Goal: Information Seeking & Learning: Learn about a topic

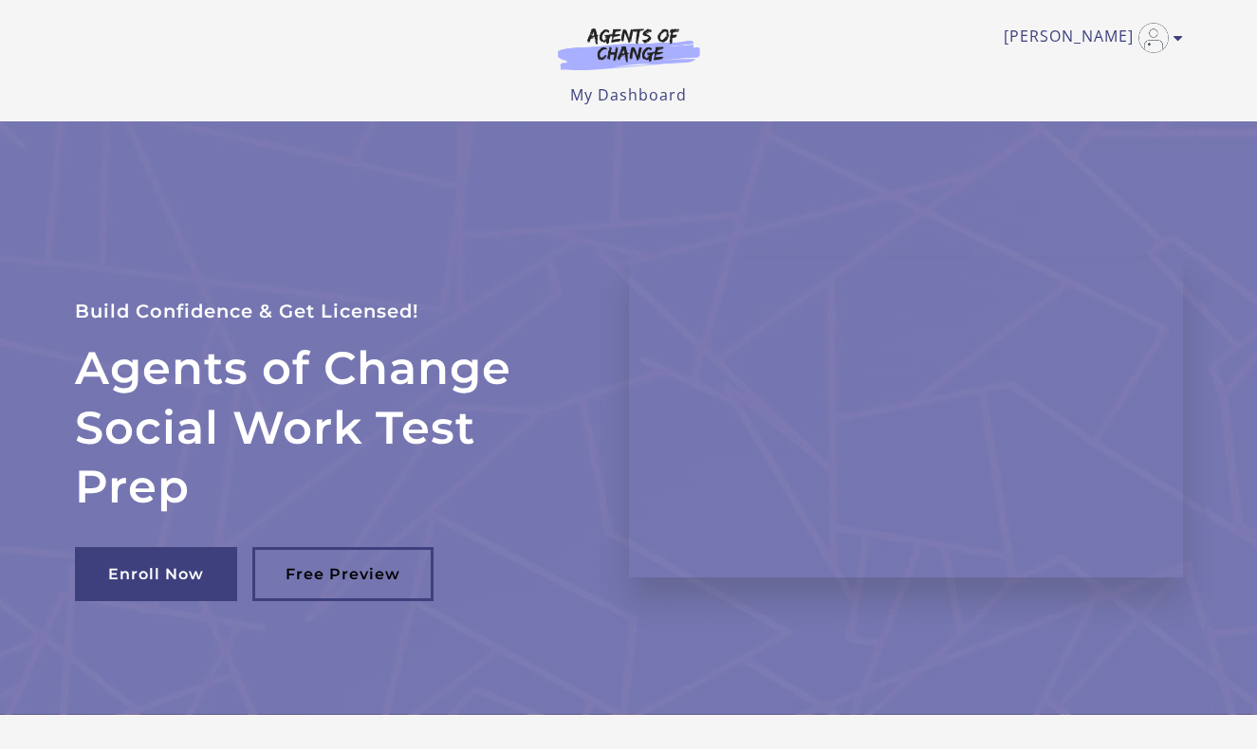
click at [492, 467] on h2 "Agents of Change Social Work Test Prep" at bounding box center [329, 427] width 508 height 177
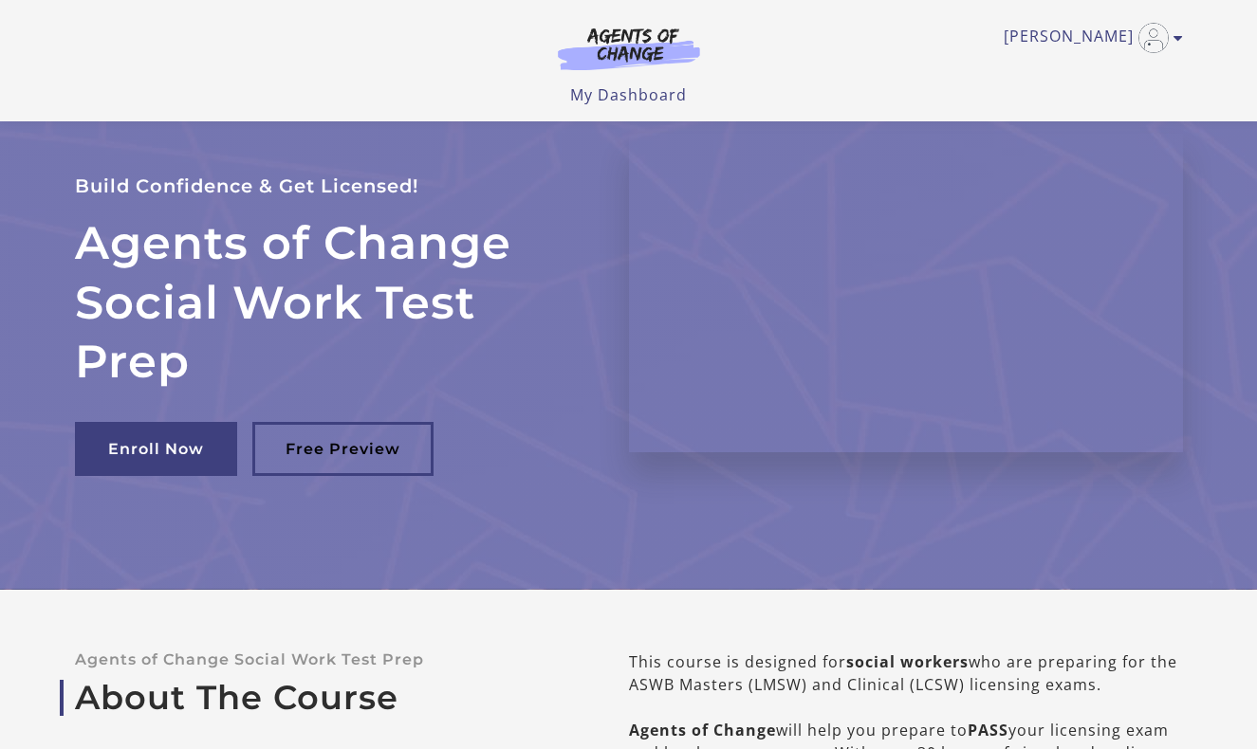
scroll to position [-14, 0]
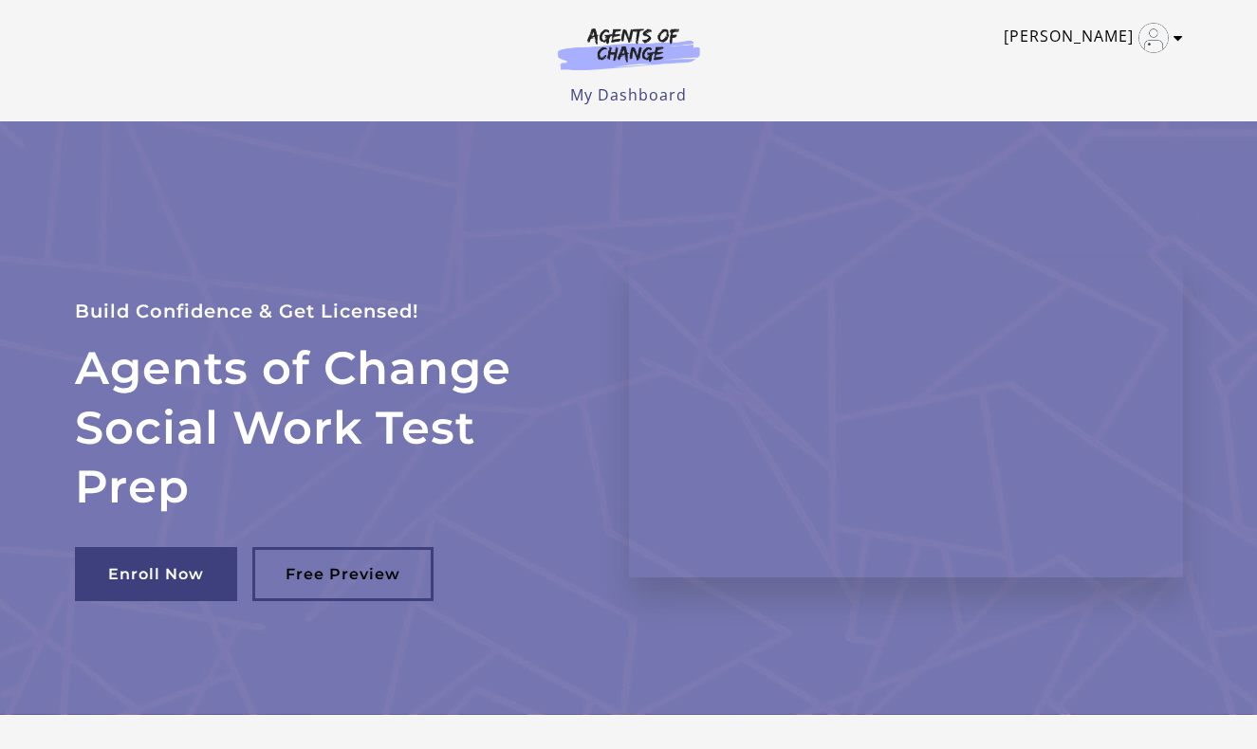
click at [1108, 42] on link "[PERSON_NAME]" at bounding box center [1089, 38] width 170 height 30
click at [1043, 53] on link "[PERSON_NAME]" at bounding box center [1089, 38] width 170 height 30
click at [606, 80] on section at bounding box center [629, 53] width 182 height 53
click at [604, 99] on link "My Dashboard" at bounding box center [628, 94] width 117 height 21
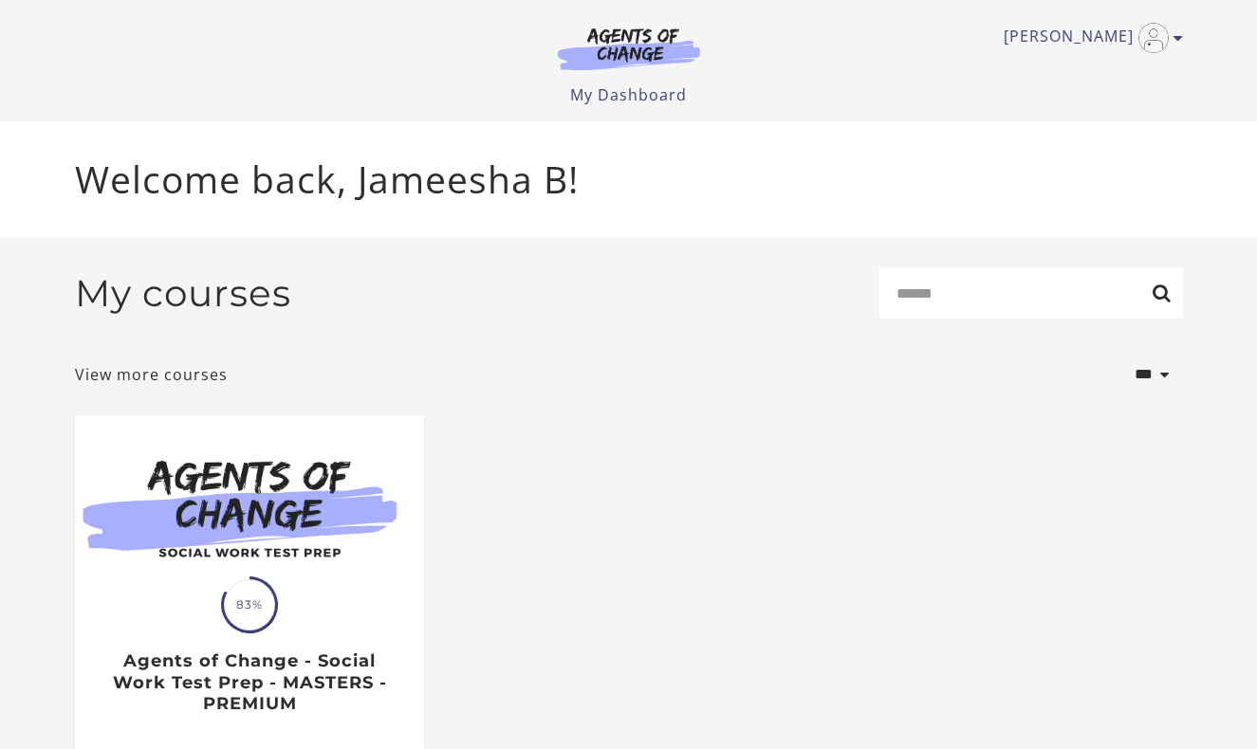
click at [606, 325] on div "My courses Search" at bounding box center [629, 300] width 1108 height 65
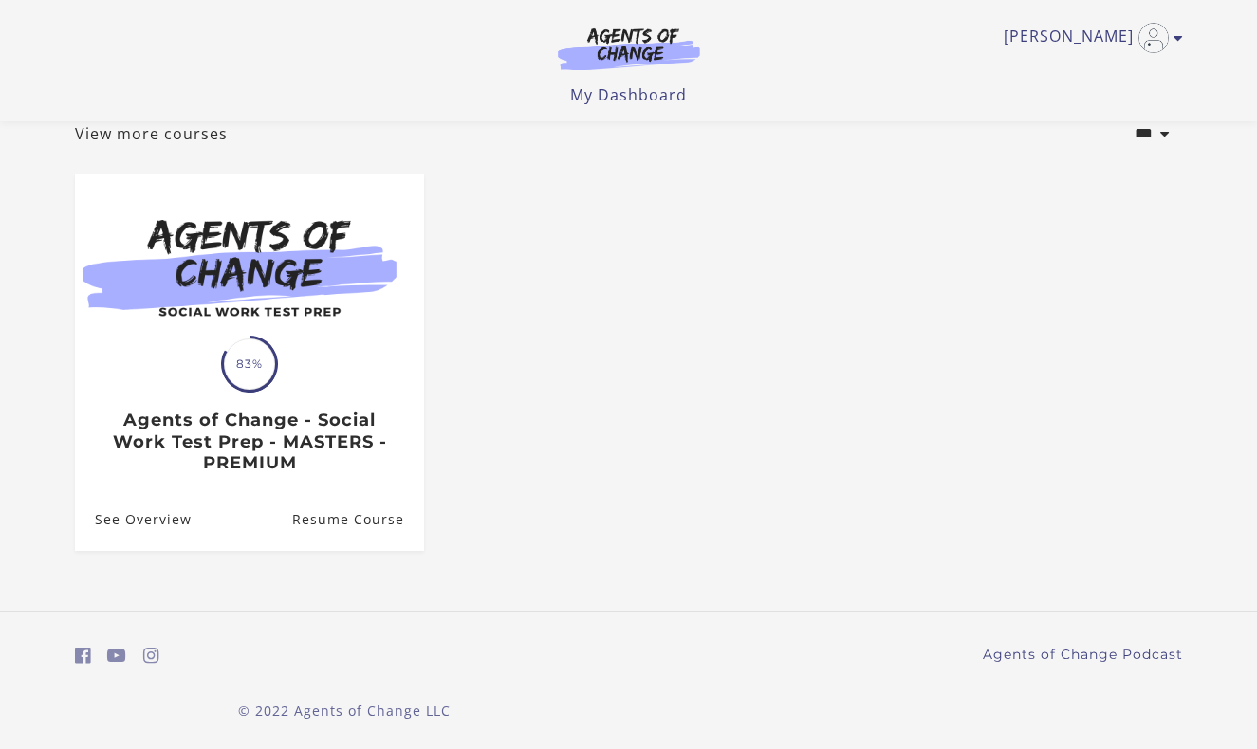
scroll to position [121, 0]
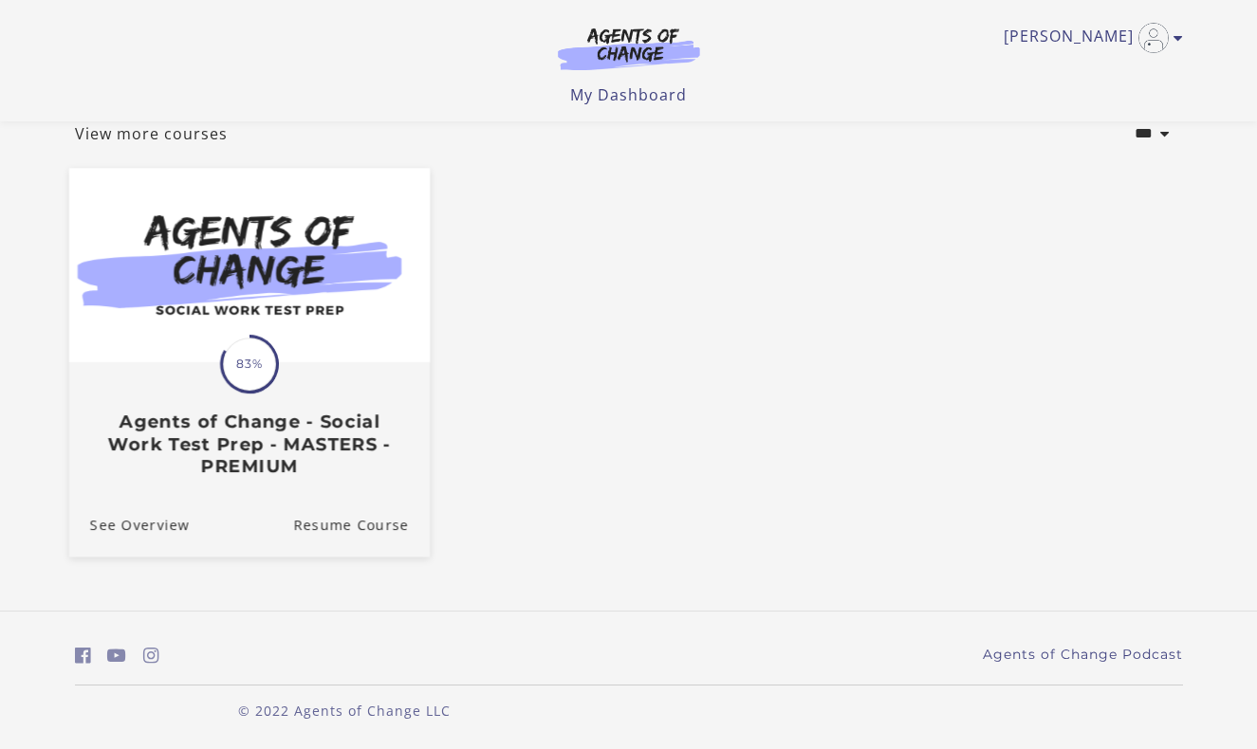
click at [257, 384] on span "83%" at bounding box center [249, 364] width 53 height 53
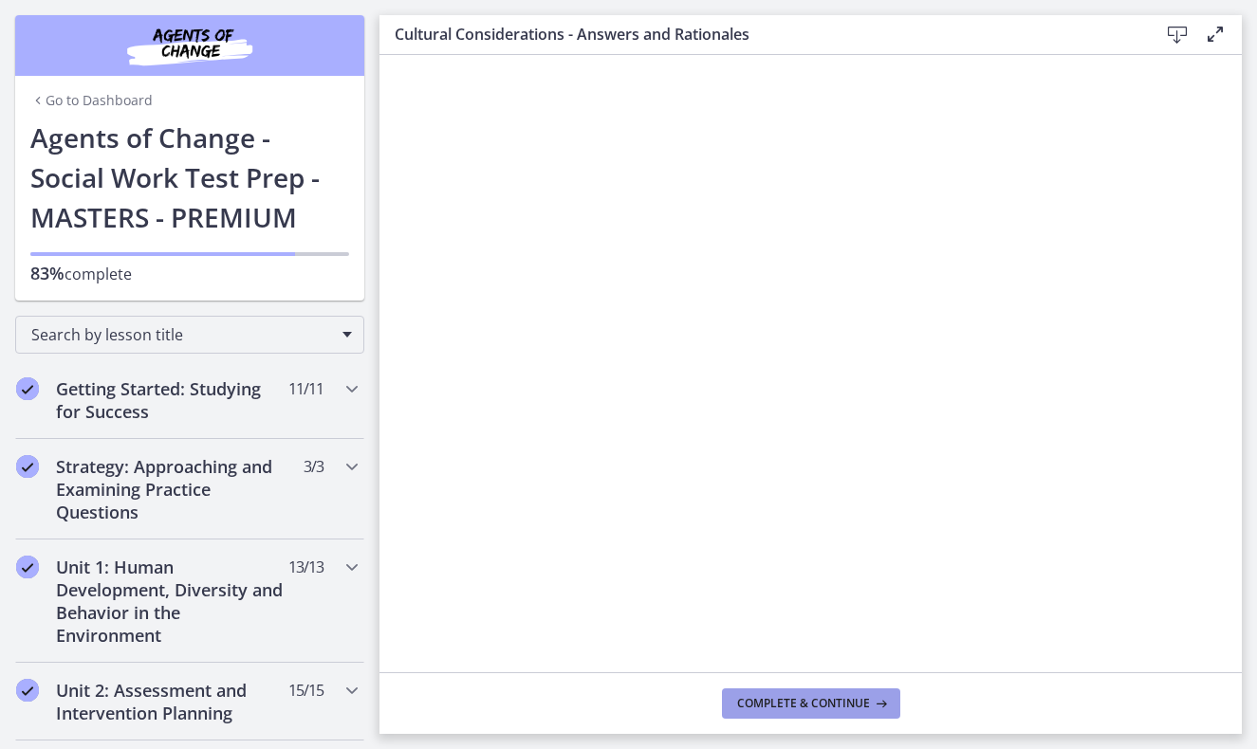
click at [813, 709] on span "Complete & continue" at bounding box center [803, 703] width 133 height 15
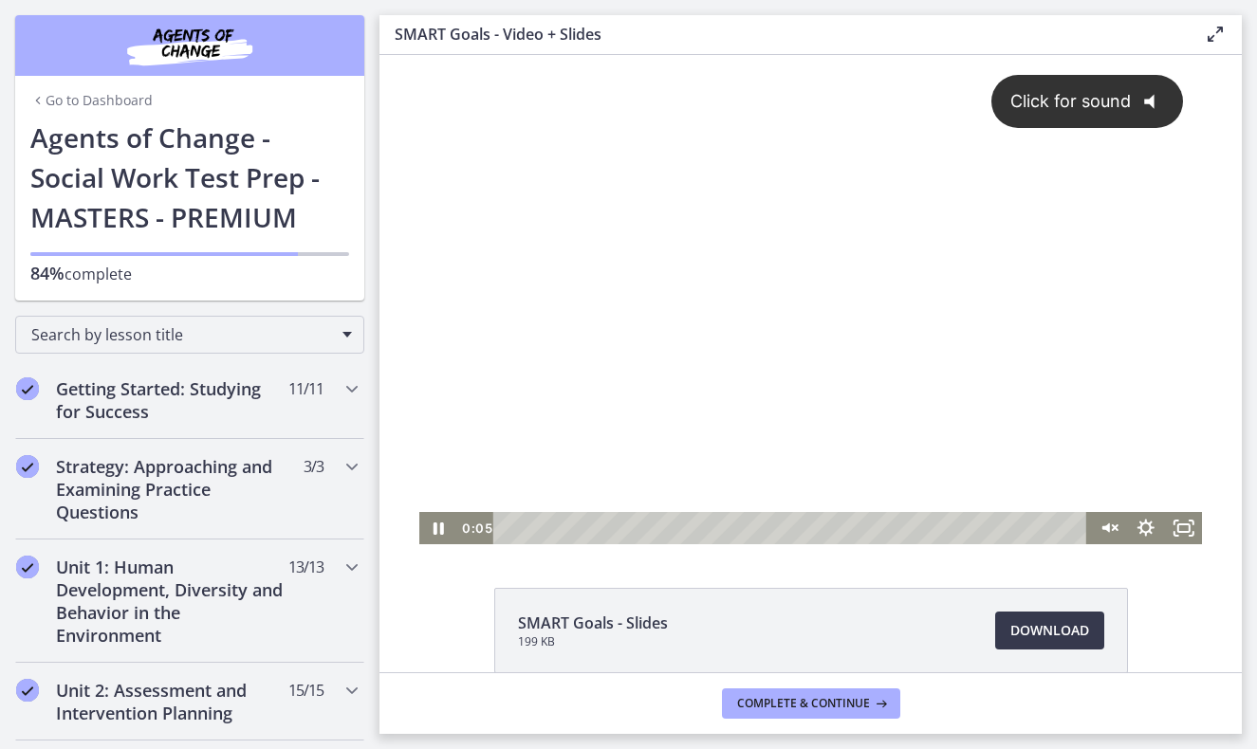
click at [1133, 115] on icon "@keyframes VOLUME_SMALL_WAVE_FLASH { 0% { opacity: 0; } 33% { opacity: 1; } 66%…" at bounding box center [1156, 102] width 50 height 50
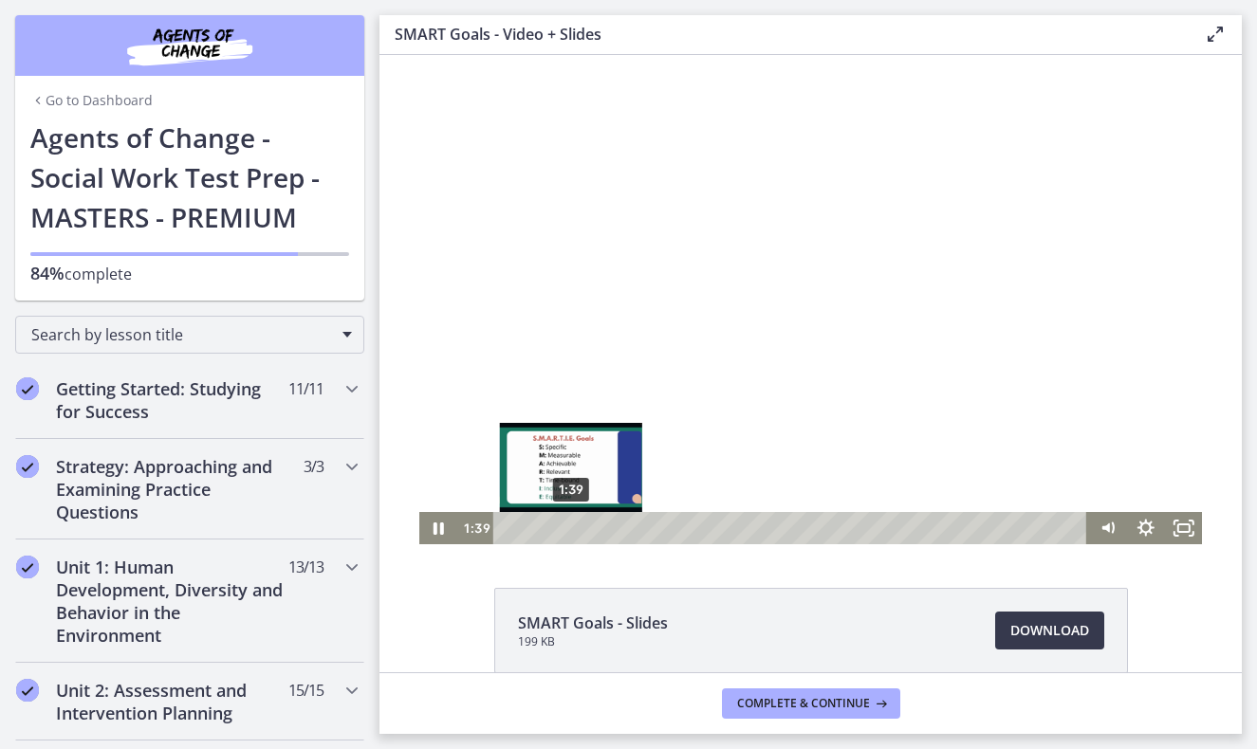
click at [571, 529] on div "1:39" at bounding box center [793, 528] width 572 height 32
click at [579, 529] on div "1:50" at bounding box center [793, 528] width 572 height 32
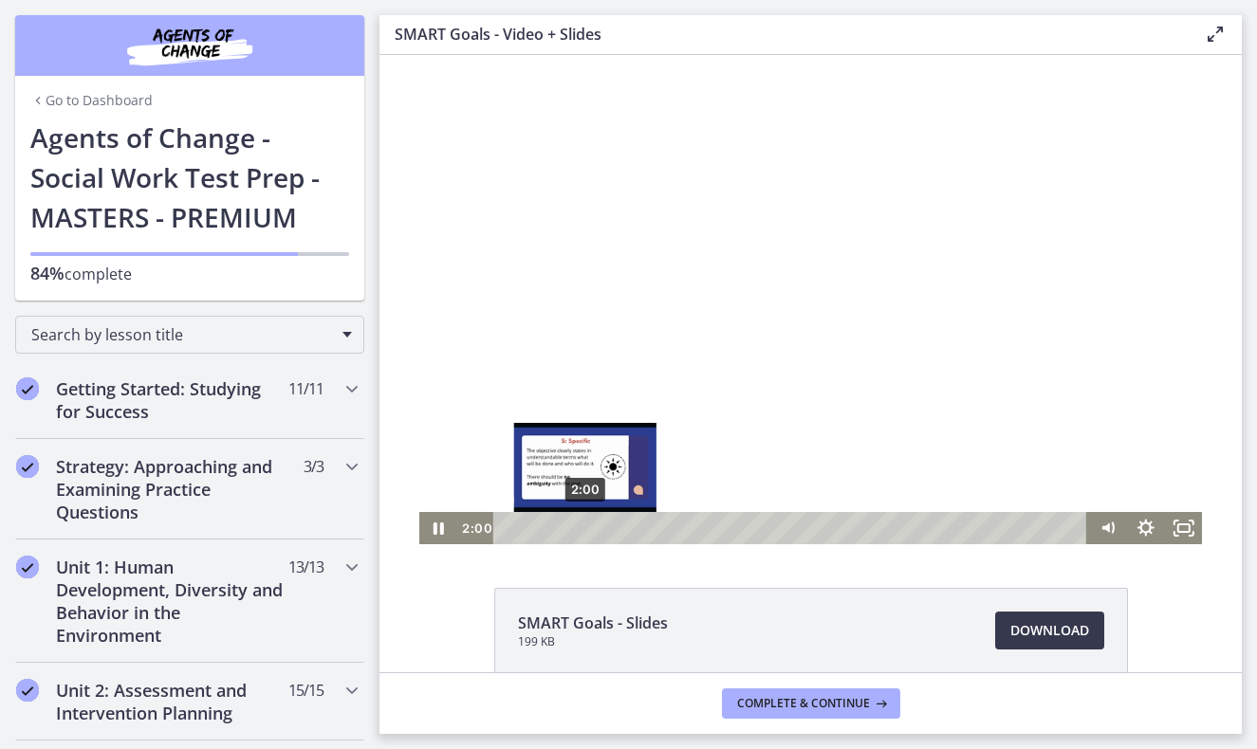
click at [585, 527] on div "2:00" at bounding box center [793, 528] width 572 height 32
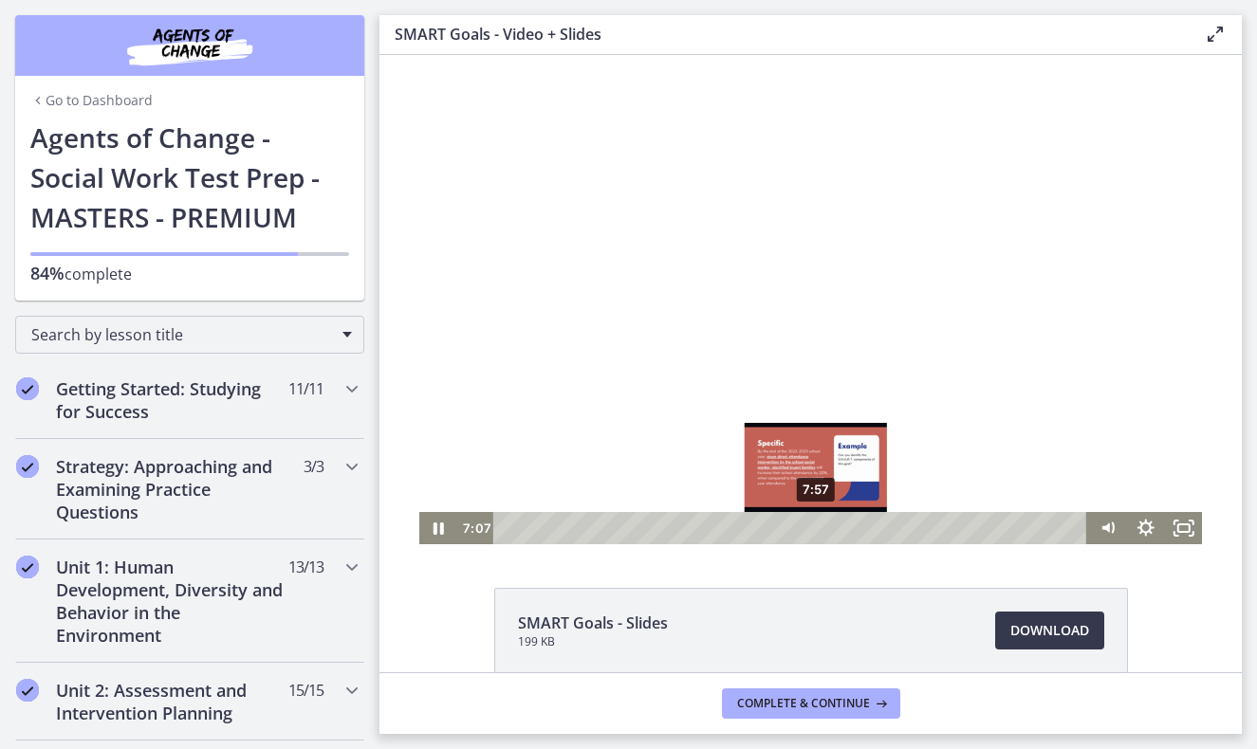
click at [817, 533] on div "7:57" at bounding box center [793, 528] width 572 height 32
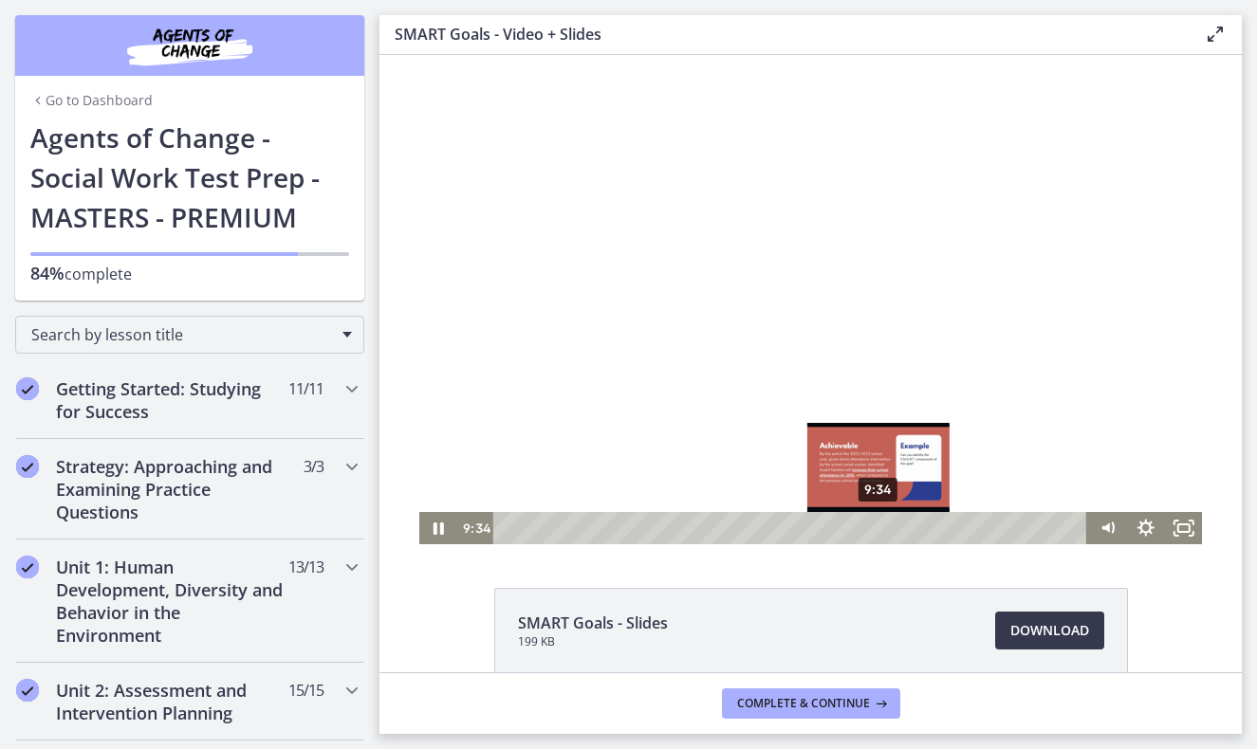
click at [879, 531] on div "9:34" at bounding box center [793, 528] width 572 height 32
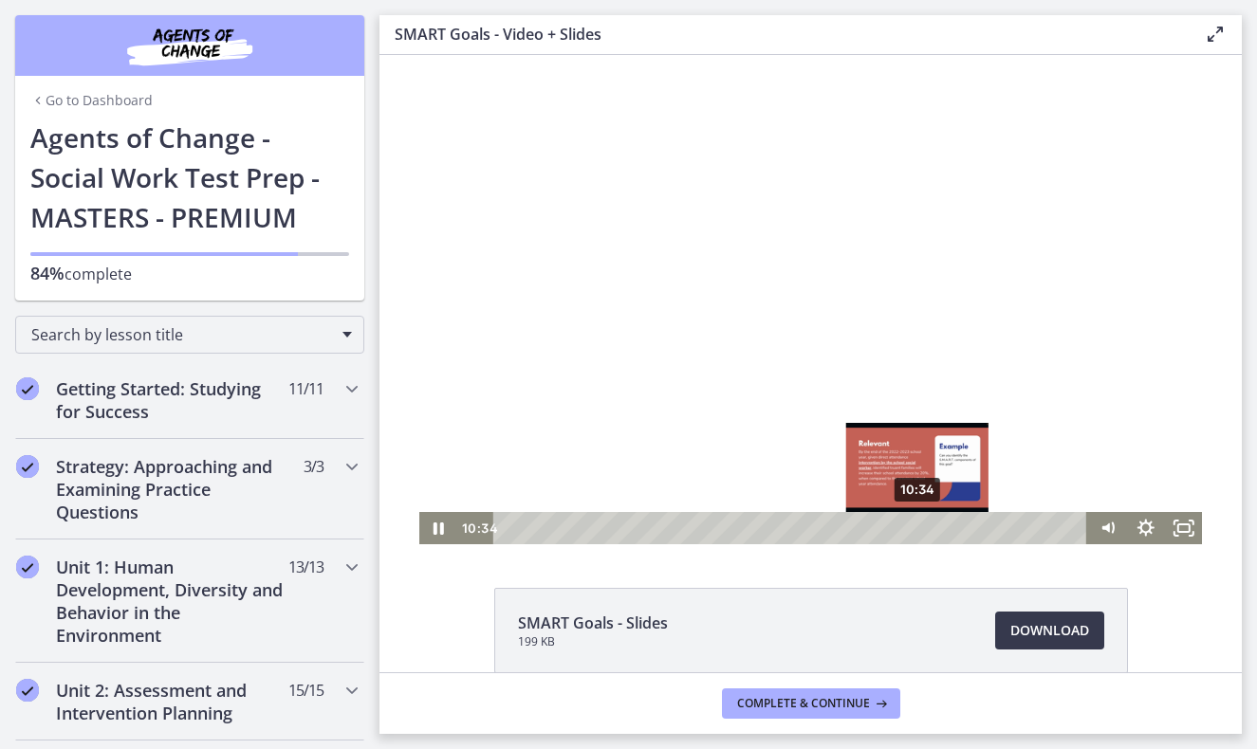
click at [918, 529] on div "10:34" at bounding box center [793, 528] width 572 height 32
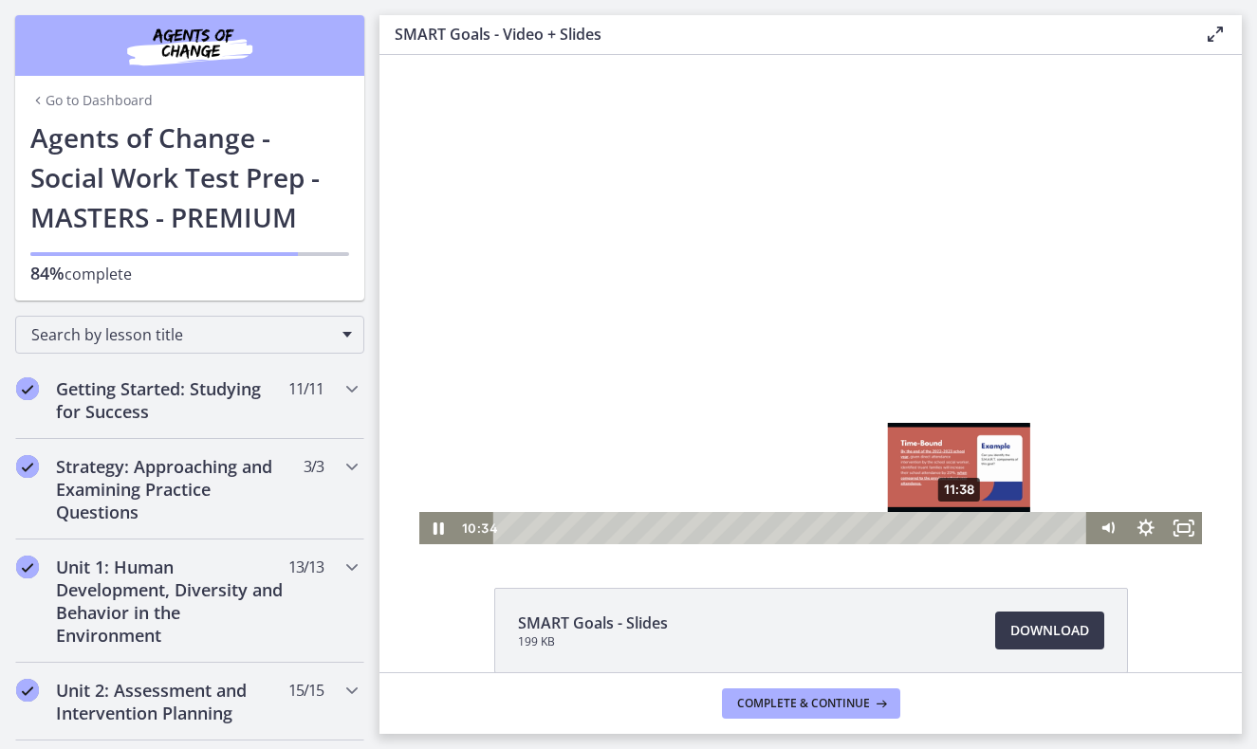
click at [960, 531] on div "11:38" at bounding box center [793, 528] width 572 height 32
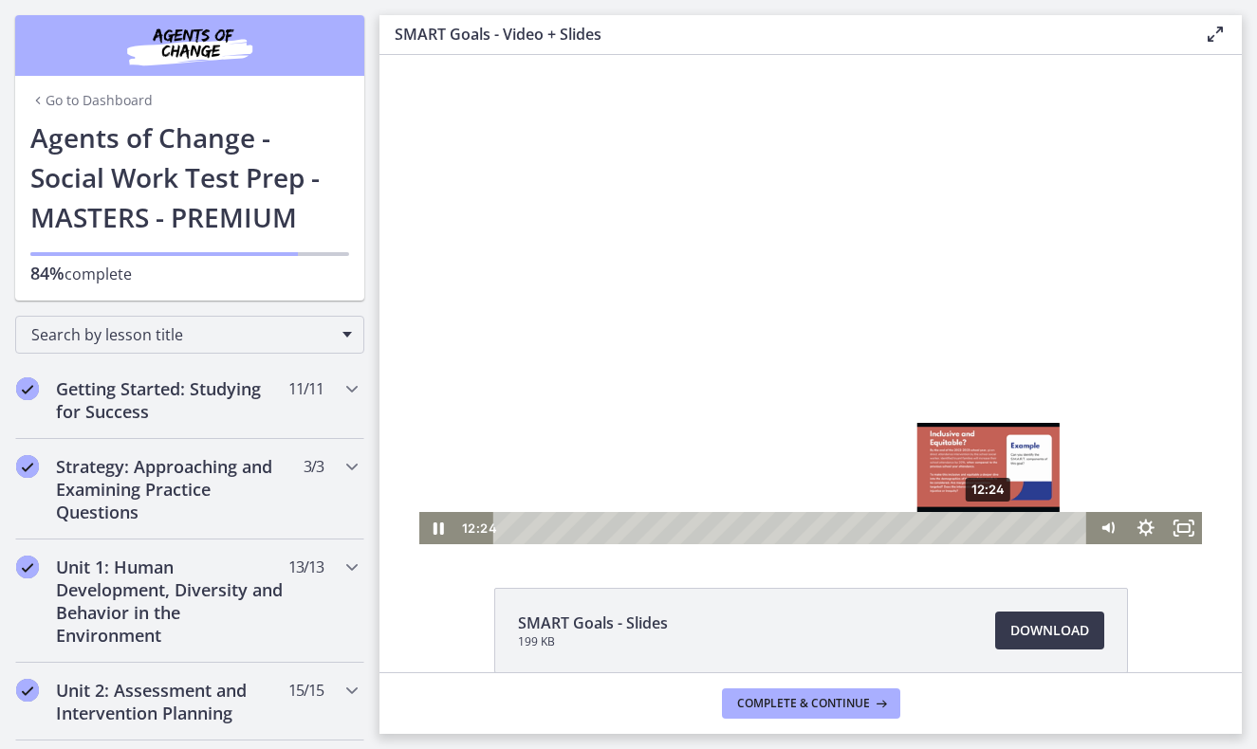
click at [989, 532] on div "12:24" at bounding box center [793, 528] width 572 height 32
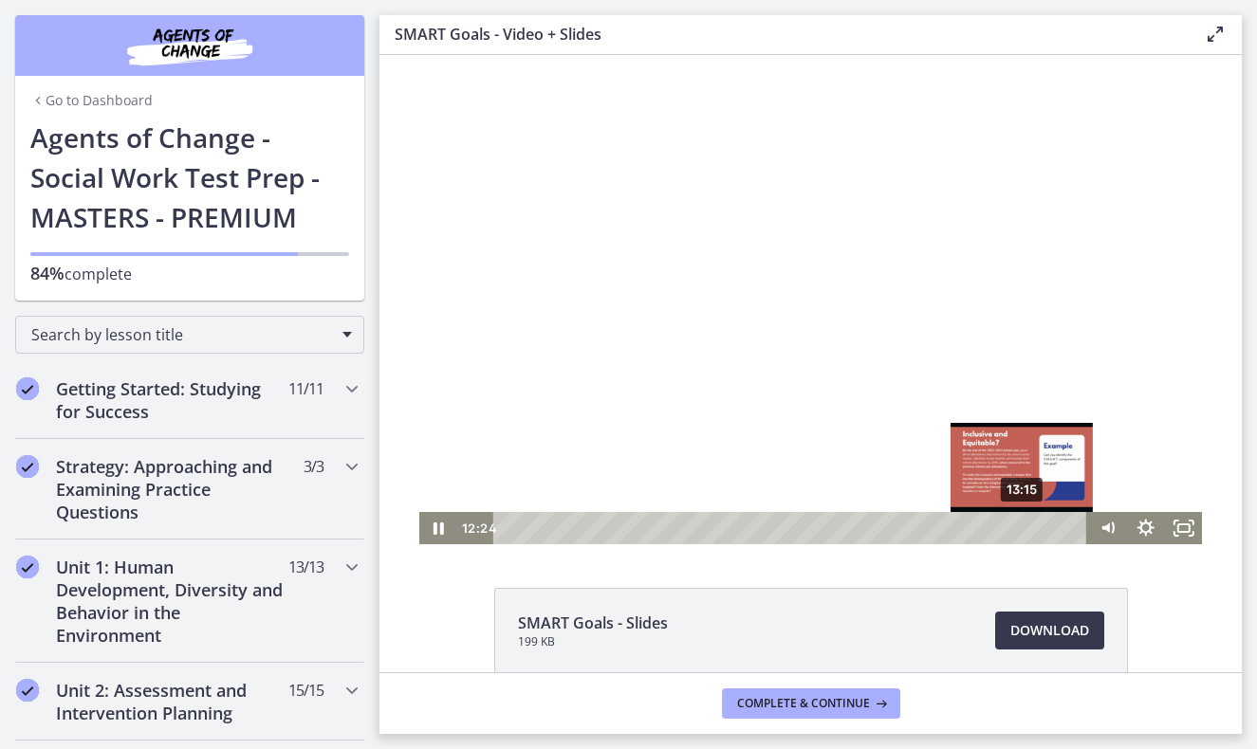
click at [1023, 532] on div "13:15" at bounding box center [793, 528] width 572 height 32
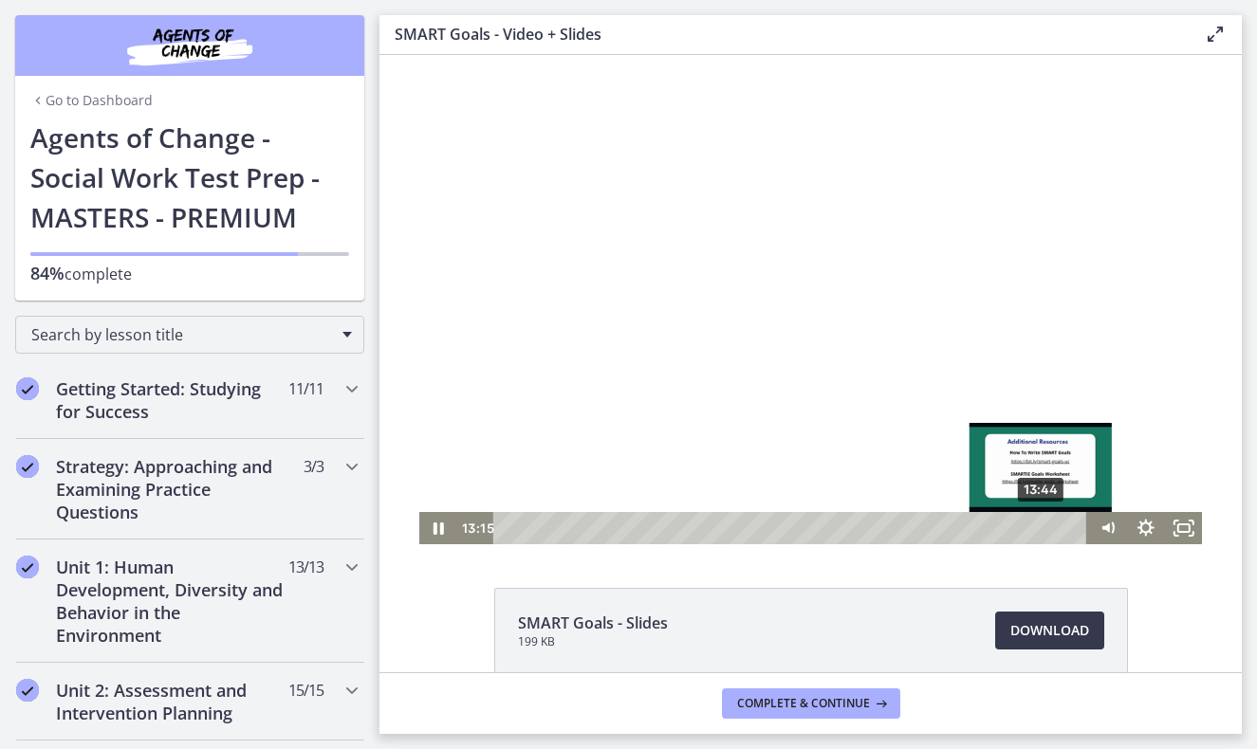
click at [1044, 532] on div "13:44" at bounding box center [793, 528] width 572 height 32
click at [1056, 530] on div "14:06" at bounding box center [793, 528] width 572 height 32
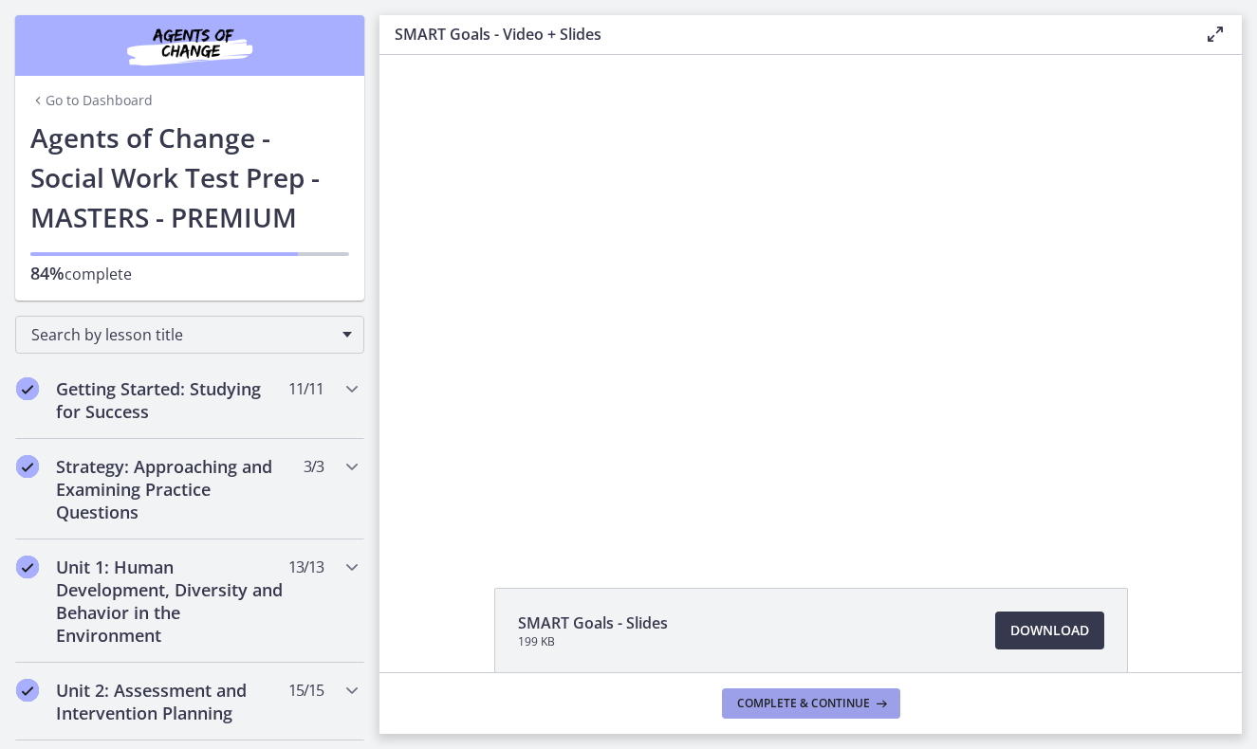
click at [880, 693] on button "Complete & continue" at bounding box center [811, 704] width 178 height 30
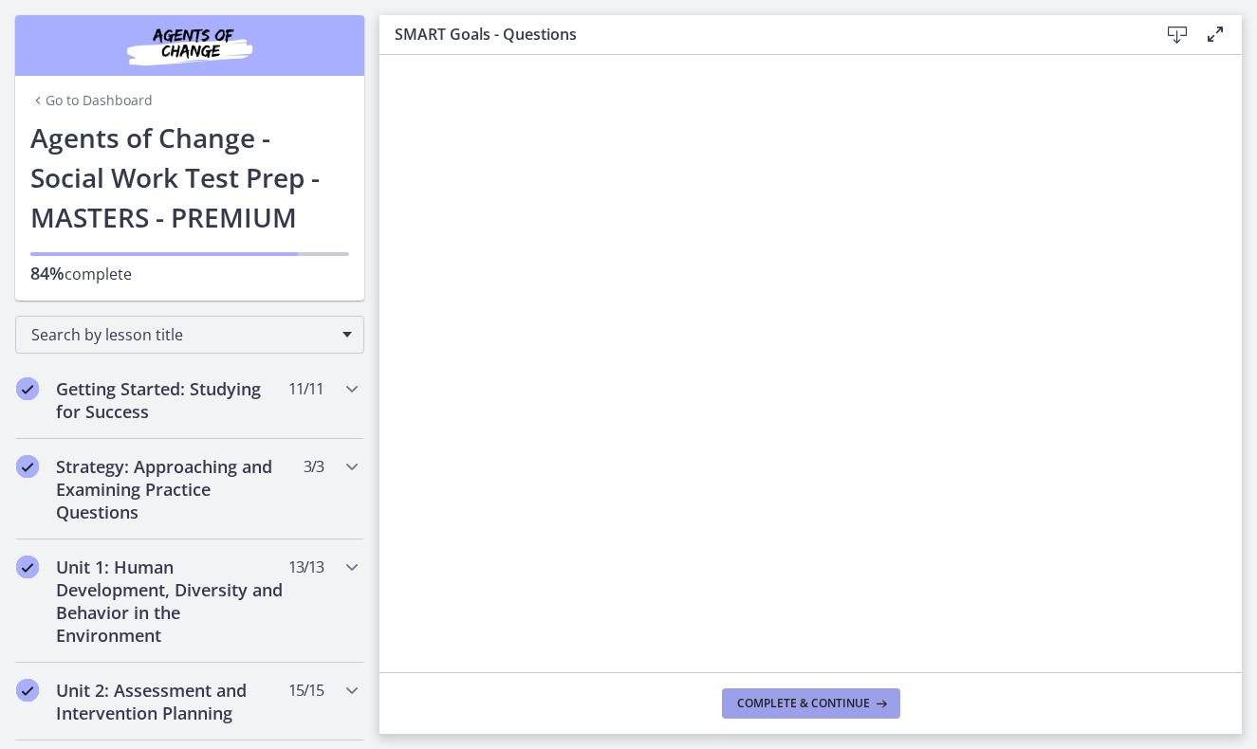
click at [757, 693] on button "Complete & continue" at bounding box center [811, 704] width 178 height 30
click at [873, 678] on footer "Complete & continue" at bounding box center [810, 704] width 862 height 62
click at [857, 706] on span "Complete & continue" at bounding box center [803, 703] width 133 height 15
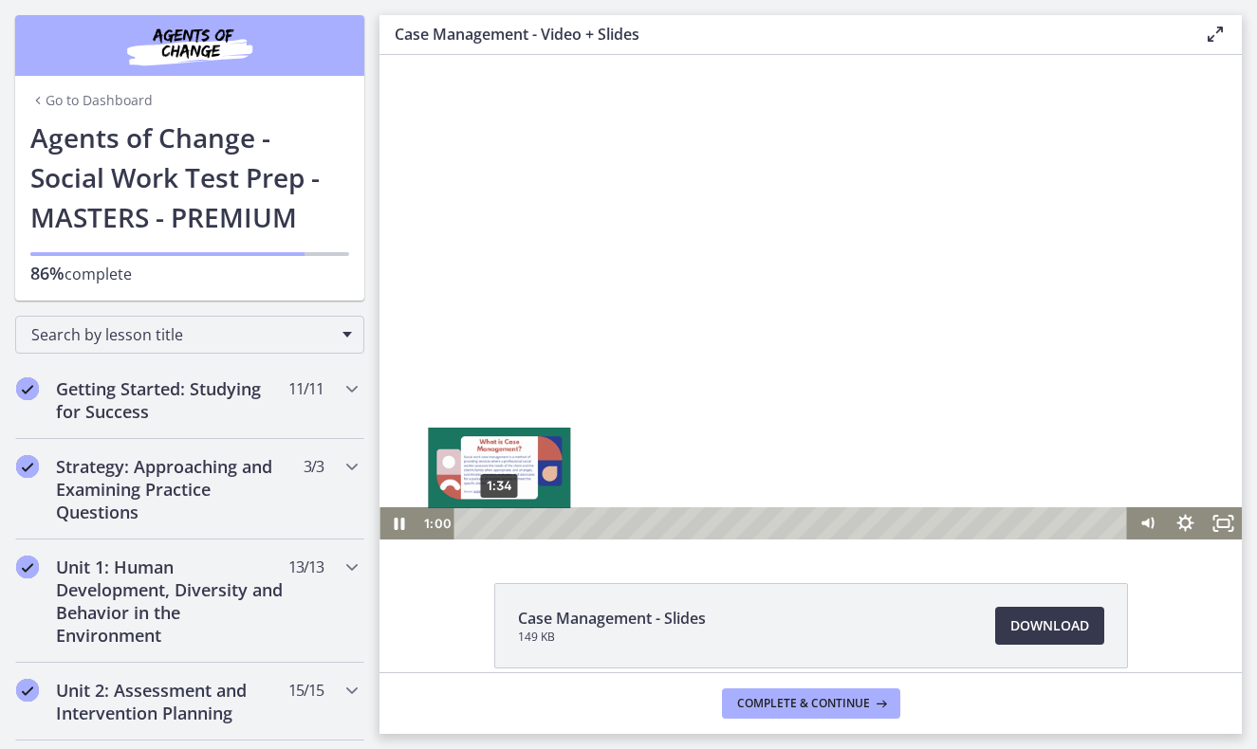
click at [499, 523] on div "1:34" at bounding box center [793, 523] width 651 height 32
click at [513, 525] on div "2:17" at bounding box center [793, 523] width 651 height 32
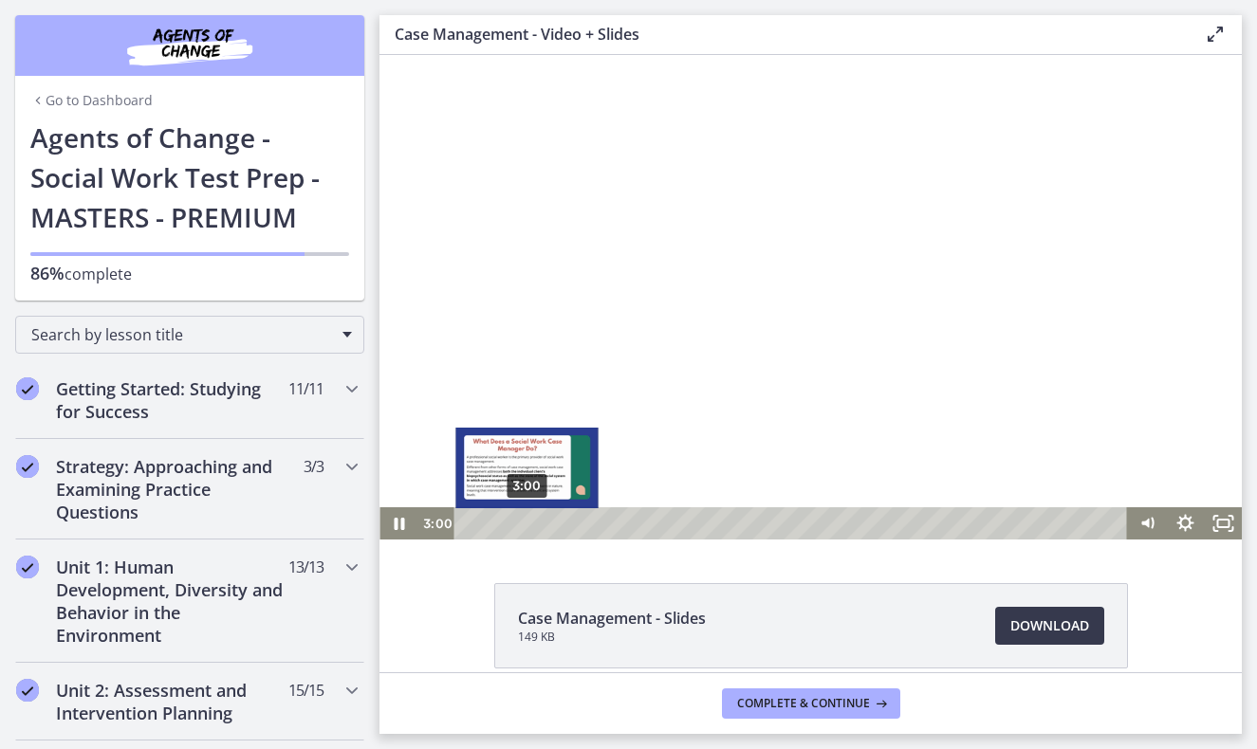
click at [527, 525] on div "3:00" at bounding box center [793, 523] width 651 height 32
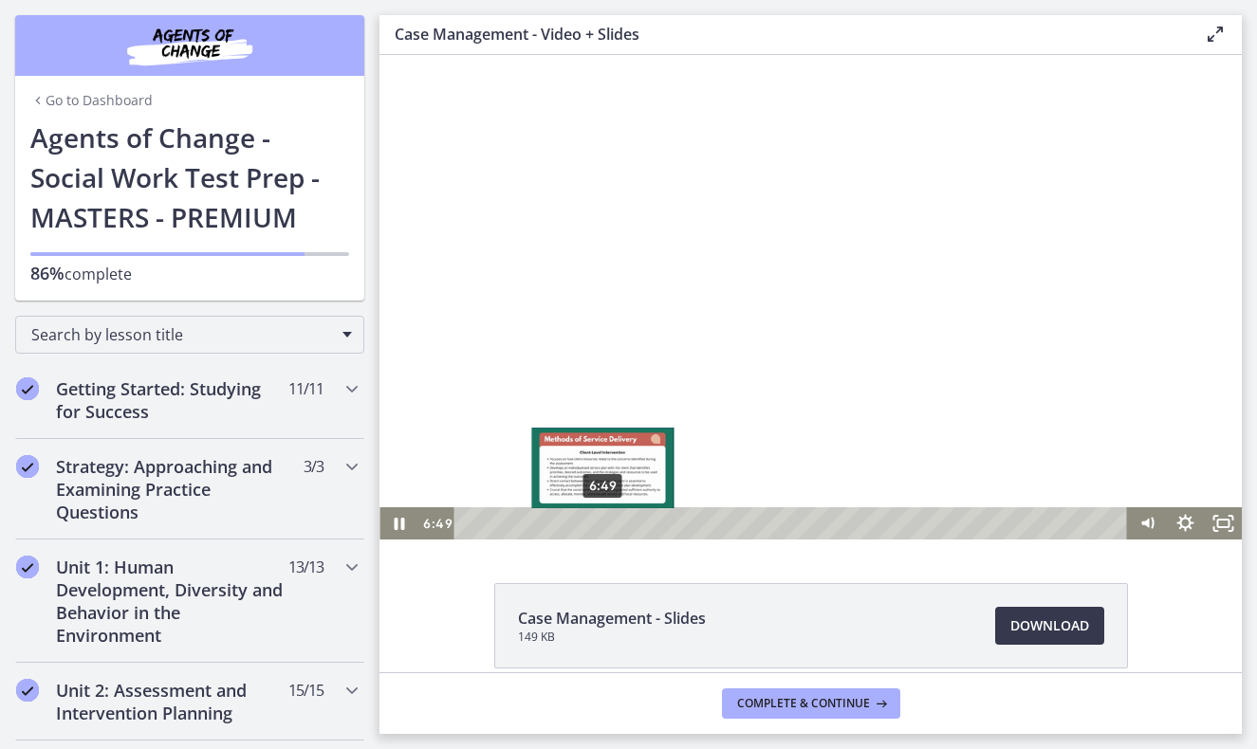
click at [603, 525] on div "6:49" at bounding box center [793, 523] width 651 height 32
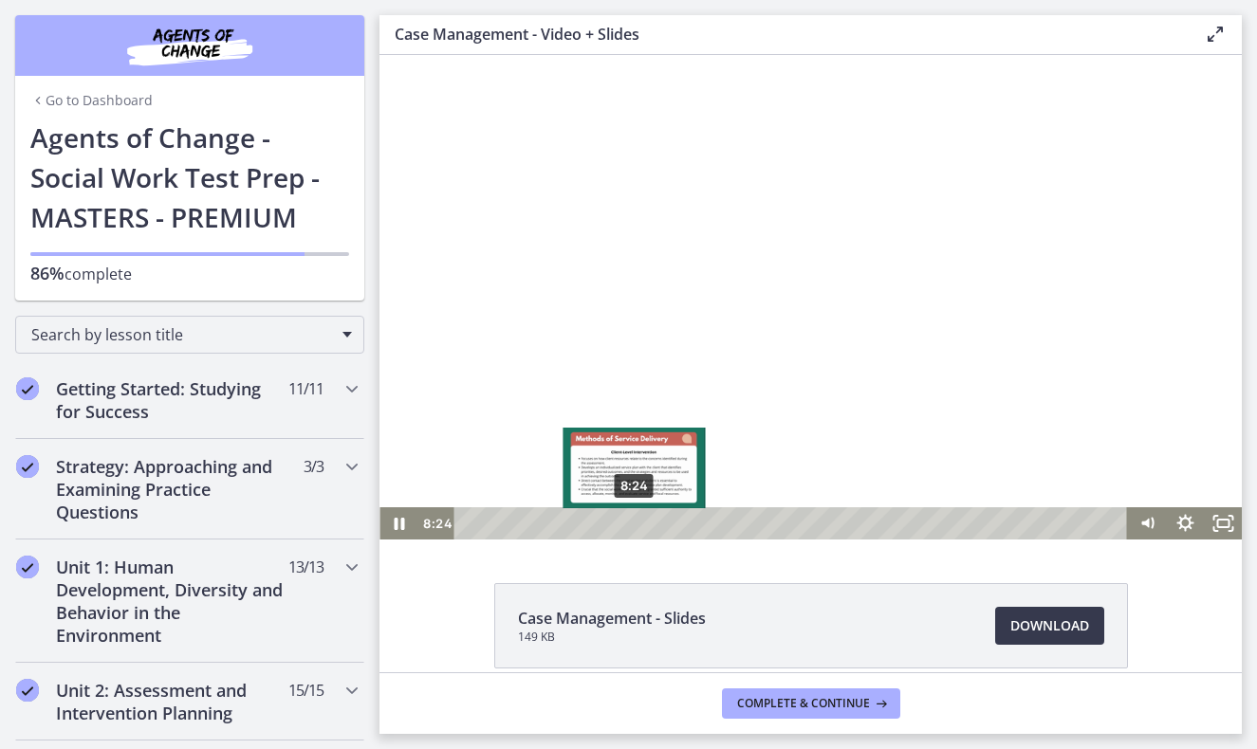
click at [635, 526] on div "8:24" at bounding box center [793, 523] width 651 height 32
click at [645, 523] on div "8:55" at bounding box center [793, 523] width 651 height 32
click at [660, 520] on div "9:41" at bounding box center [793, 523] width 651 height 32
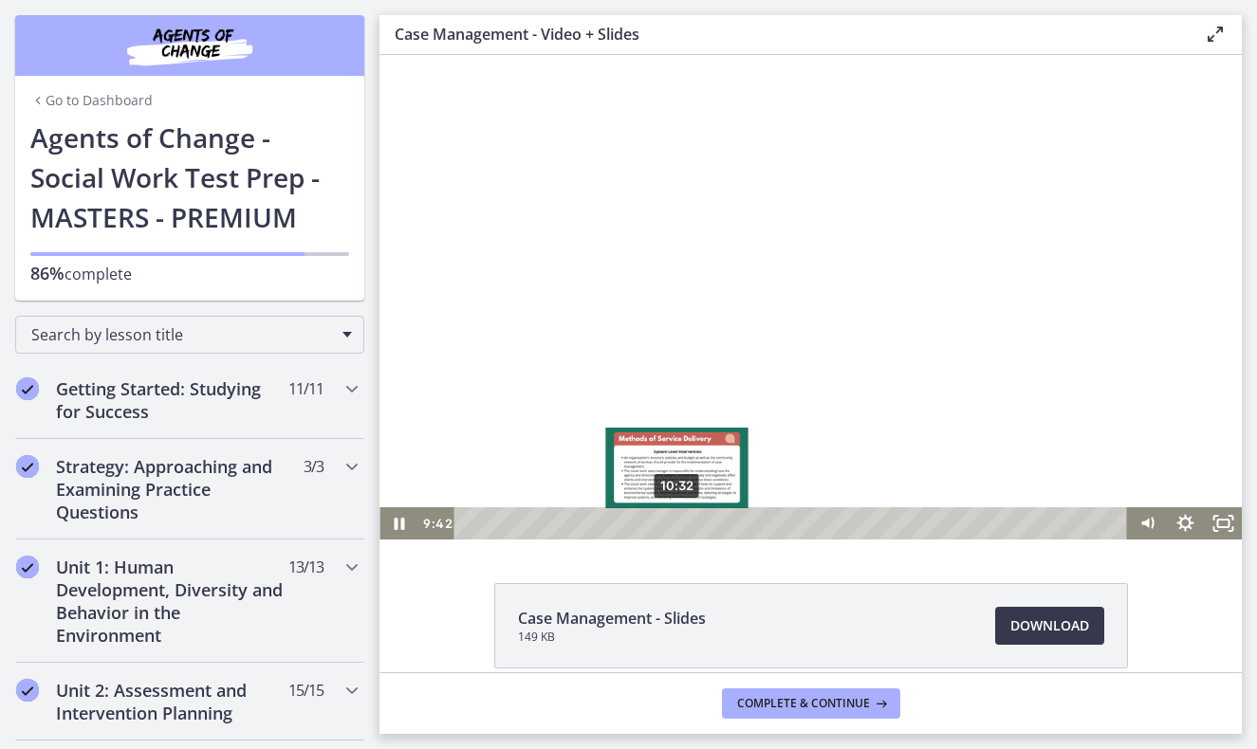
click at [677, 525] on div "10:32" at bounding box center [793, 523] width 651 height 32
click at [691, 527] on div "11:13" at bounding box center [793, 523] width 651 height 32
click at [699, 527] on div "11:38" at bounding box center [793, 523] width 651 height 32
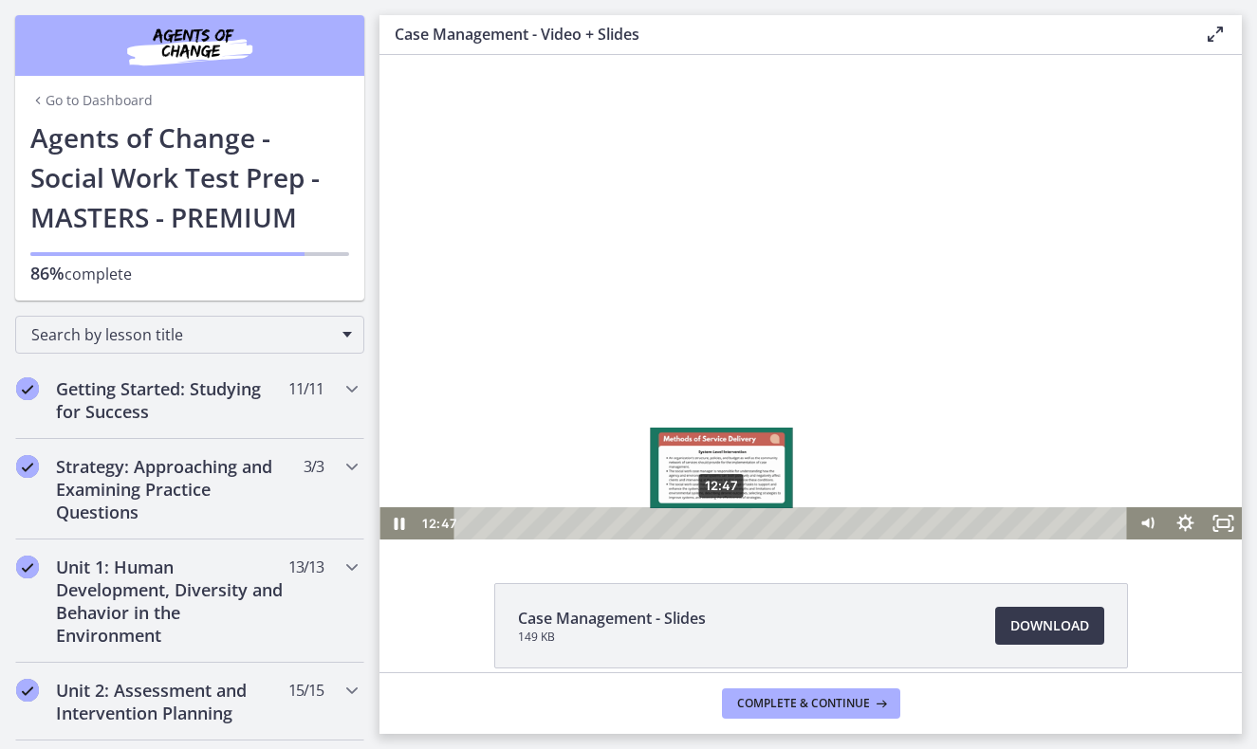
click at [722, 525] on div "12:47" at bounding box center [793, 523] width 651 height 32
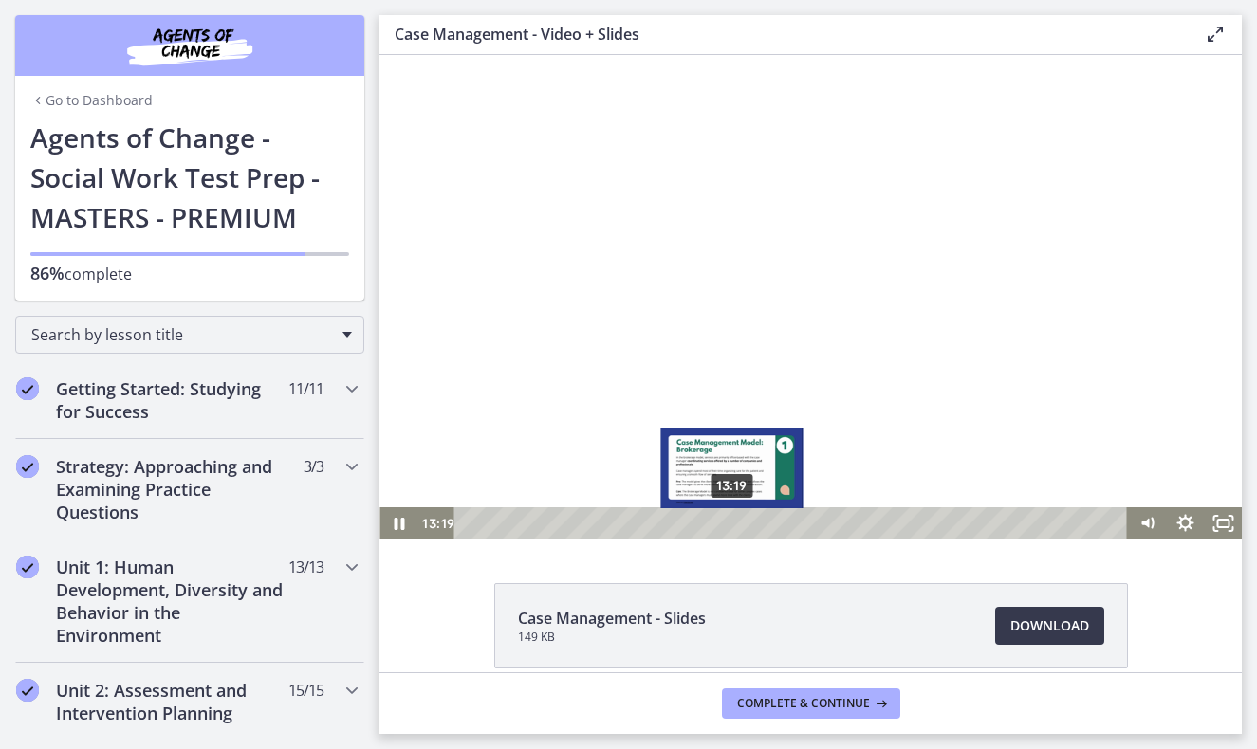
click at [732, 524] on div "13:19" at bounding box center [793, 523] width 651 height 32
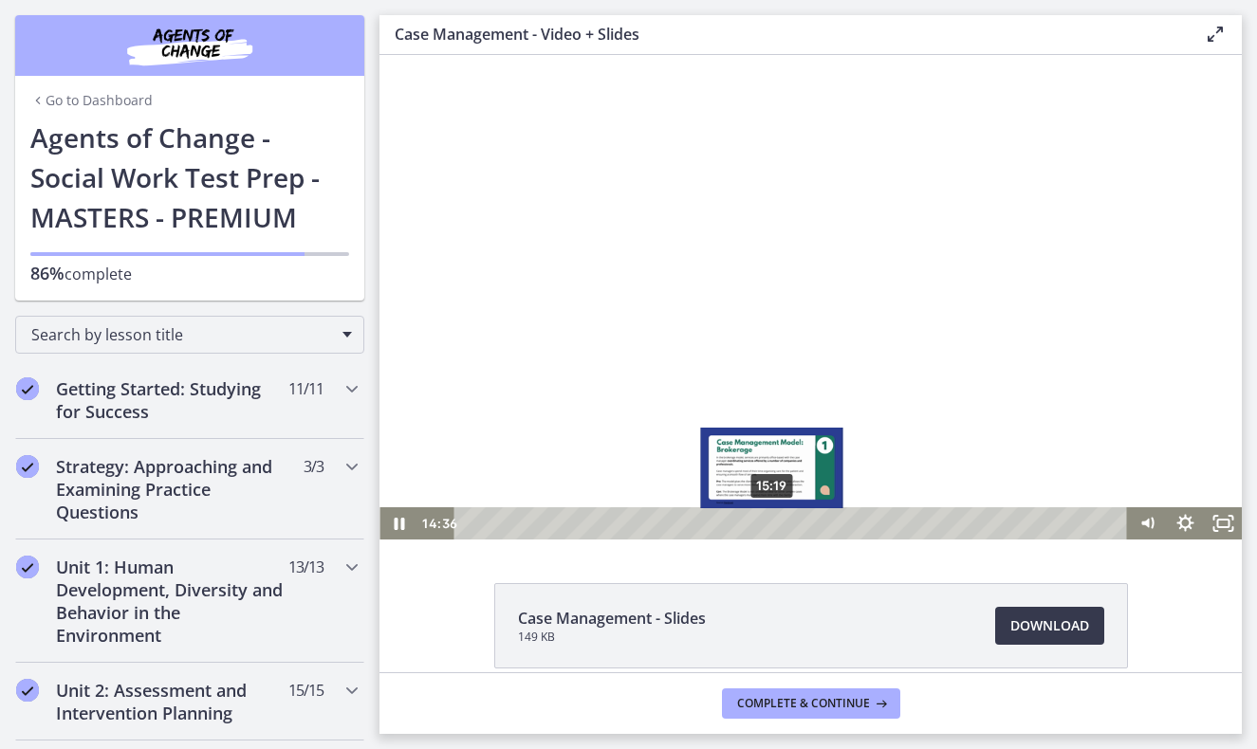
click at [772, 528] on div "15:19" at bounding box center [793, 523] width 651 height 32
click at [790, 525] on div "16:13" at bounding box center [793, 523] width 651 height 32
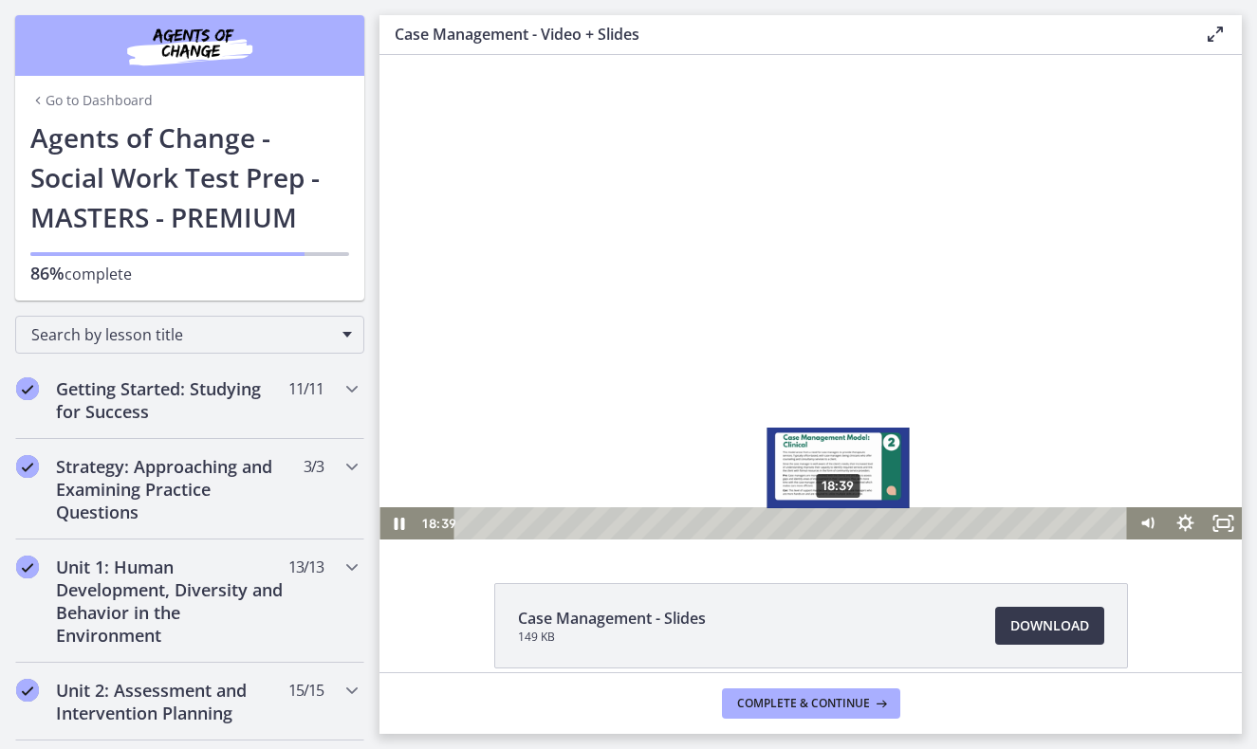
click at [838, 523] on div "18:39" at bounding box center [793, 523] width 651 height 32
click at [838, 523] on div "Playbar" at bounding box center [837, 524] width 10 height 10
click at [838, 523] on div "Playbar" at bounding box center [838, 524] width 10 height 10
click at [849, 525] on div "19:11" at bounding box center [793, 523] width 651 height 32
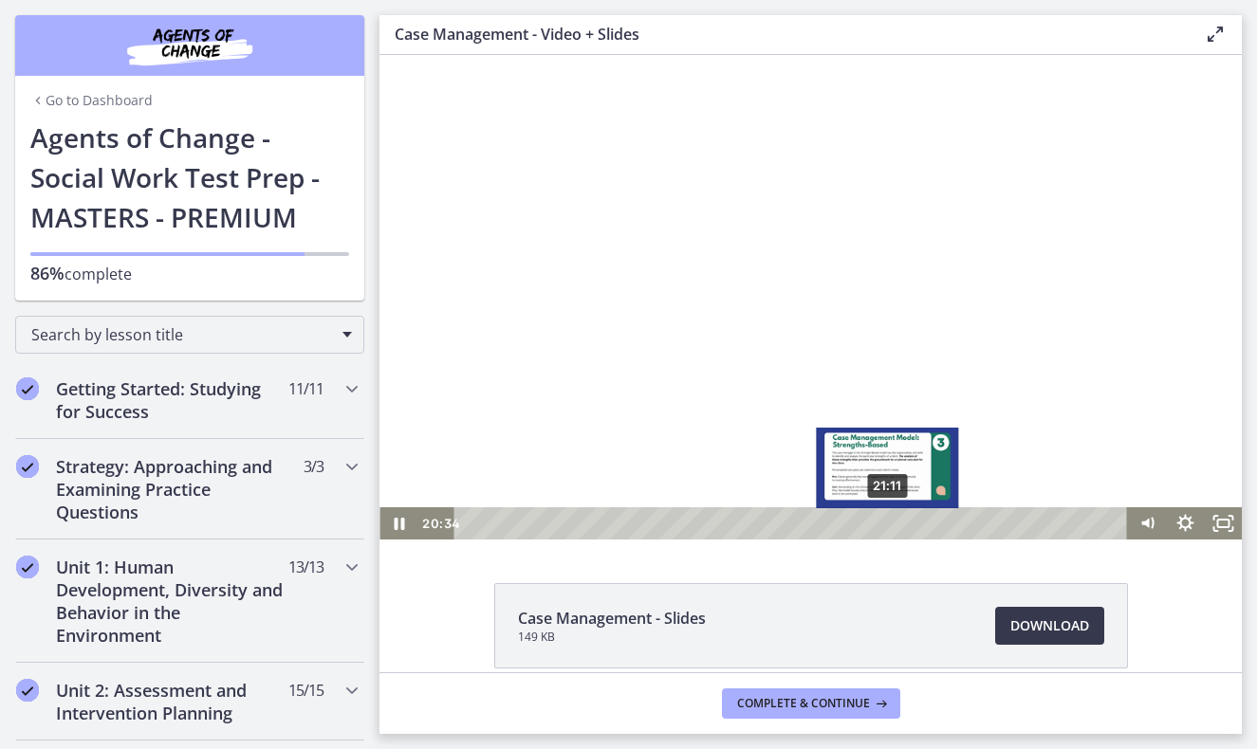
click at [889, 525] on div "21:11" at bounding box center [793, 523] width 651 height 32
click at [905, 525] on div "22:00" at bounding box center [793, 523] width 651 height 32
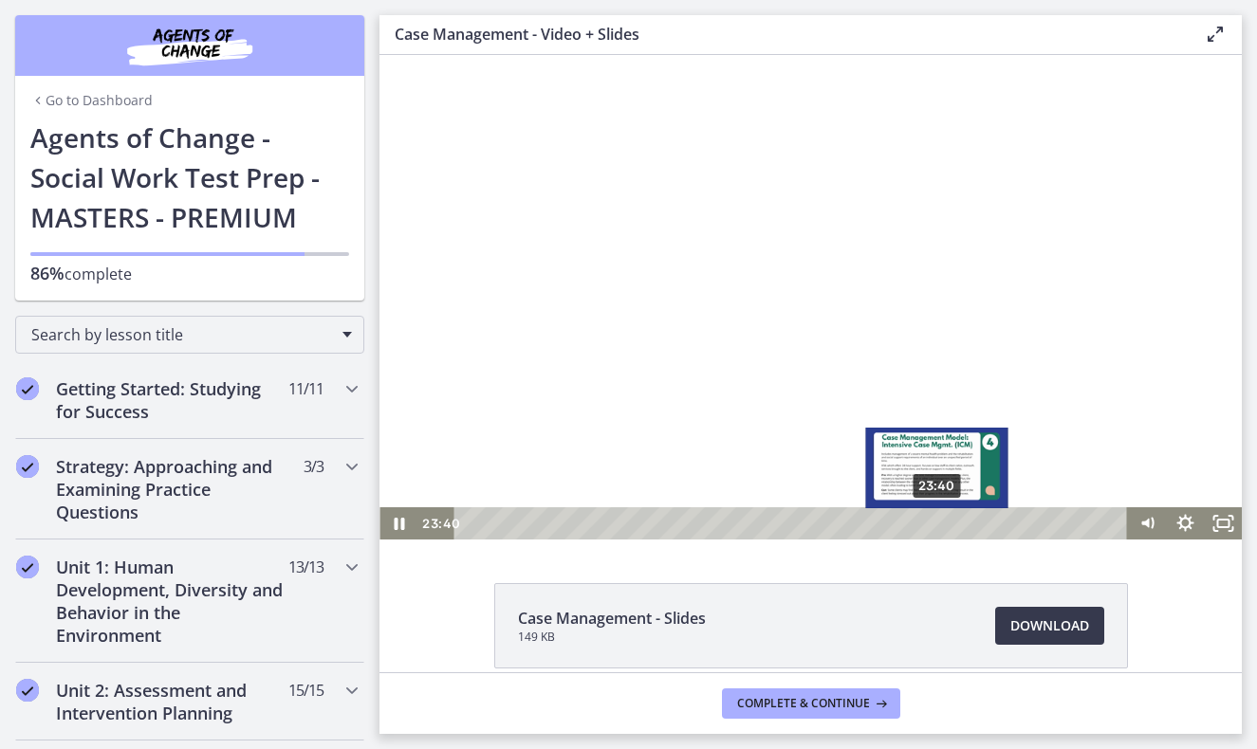
click at [938, 525] on div "23:40" at bounding box center [793, 523] width 651 height 32
click at [951, 520] on div "24:20" at bounding box center [793, 523] width 651 height 32
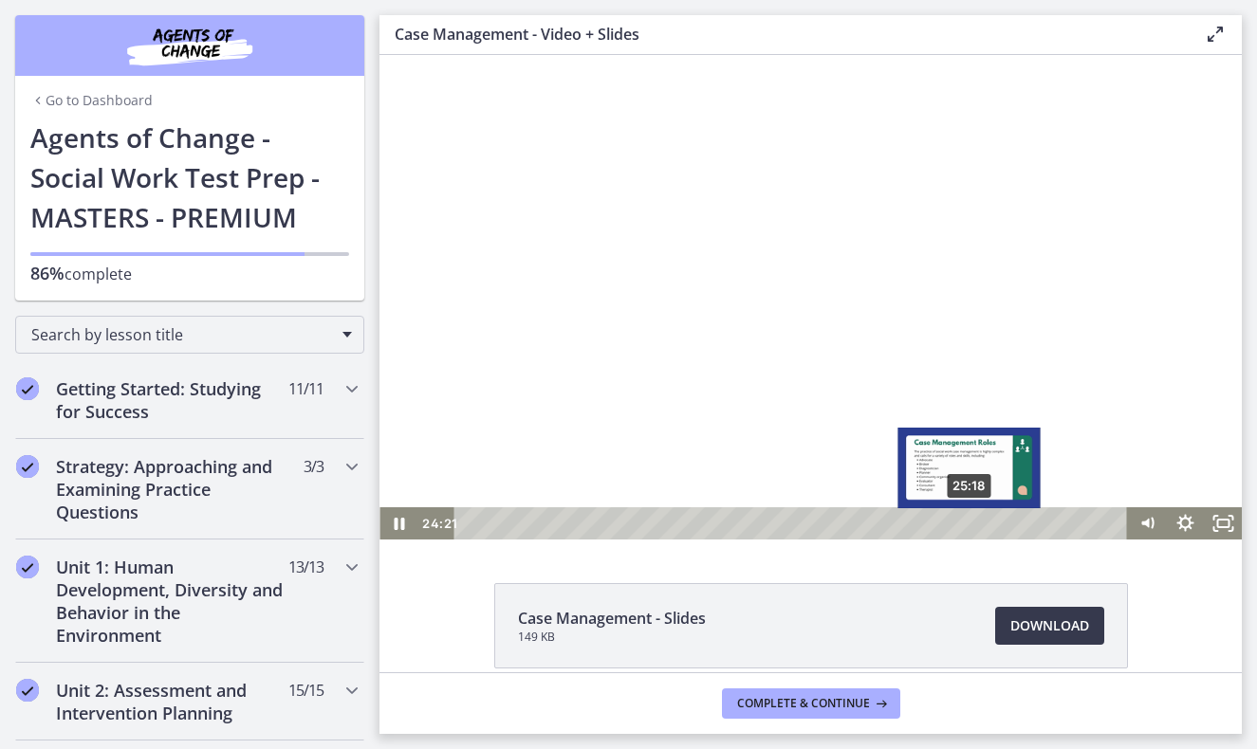
click at [970, 522] on div "25:18" at bounding box center [793, 523] width 651 height 32
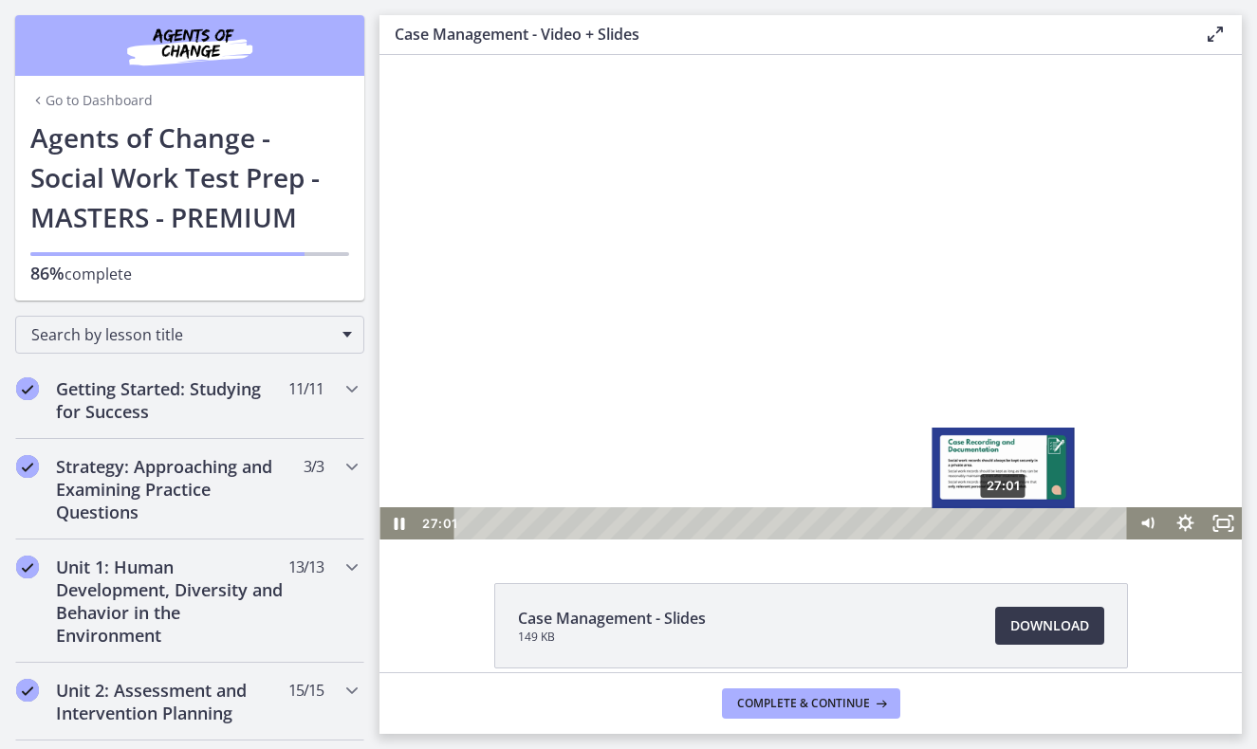
click at [1004, 524] on div "27:01" at bounding box center [793, 523] width 651 height 32
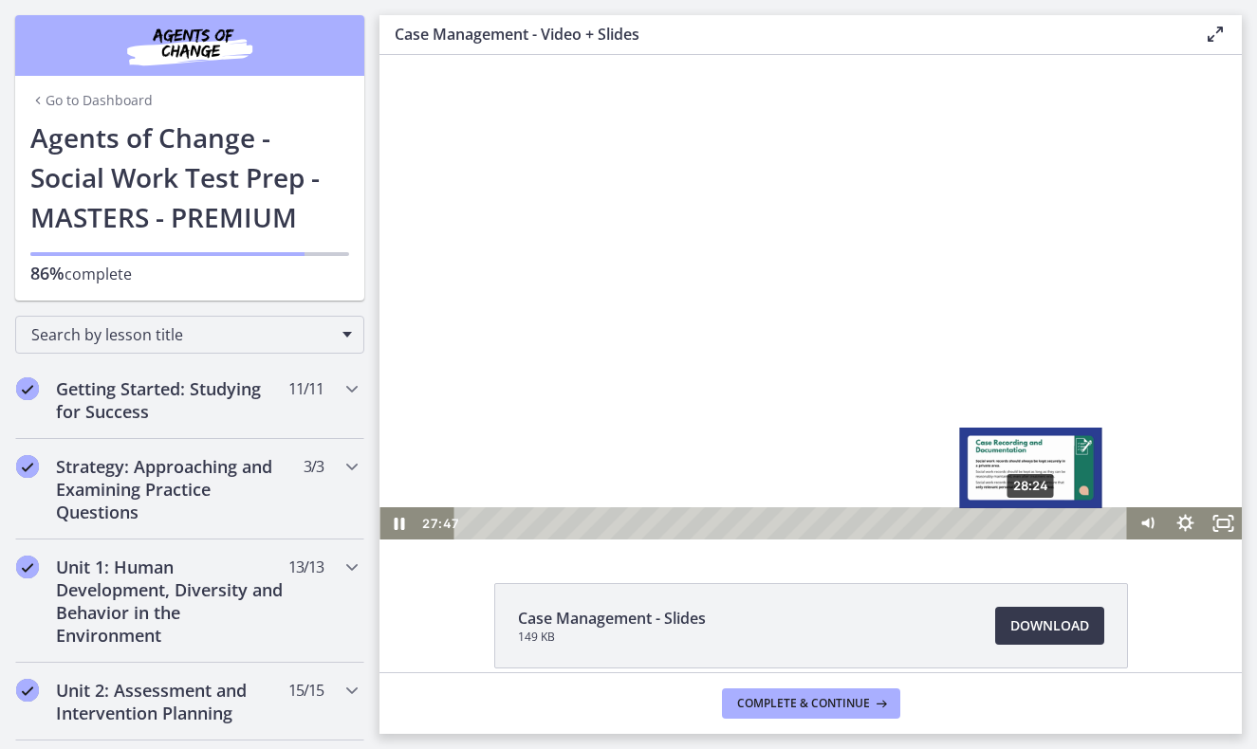
click at [1032, 526] on div "28:24" at bounding box center [793, 523] width 651 height 32
click at [1046, 525] on div "29:07" at bounding box center [793, 523] width 651 height 32
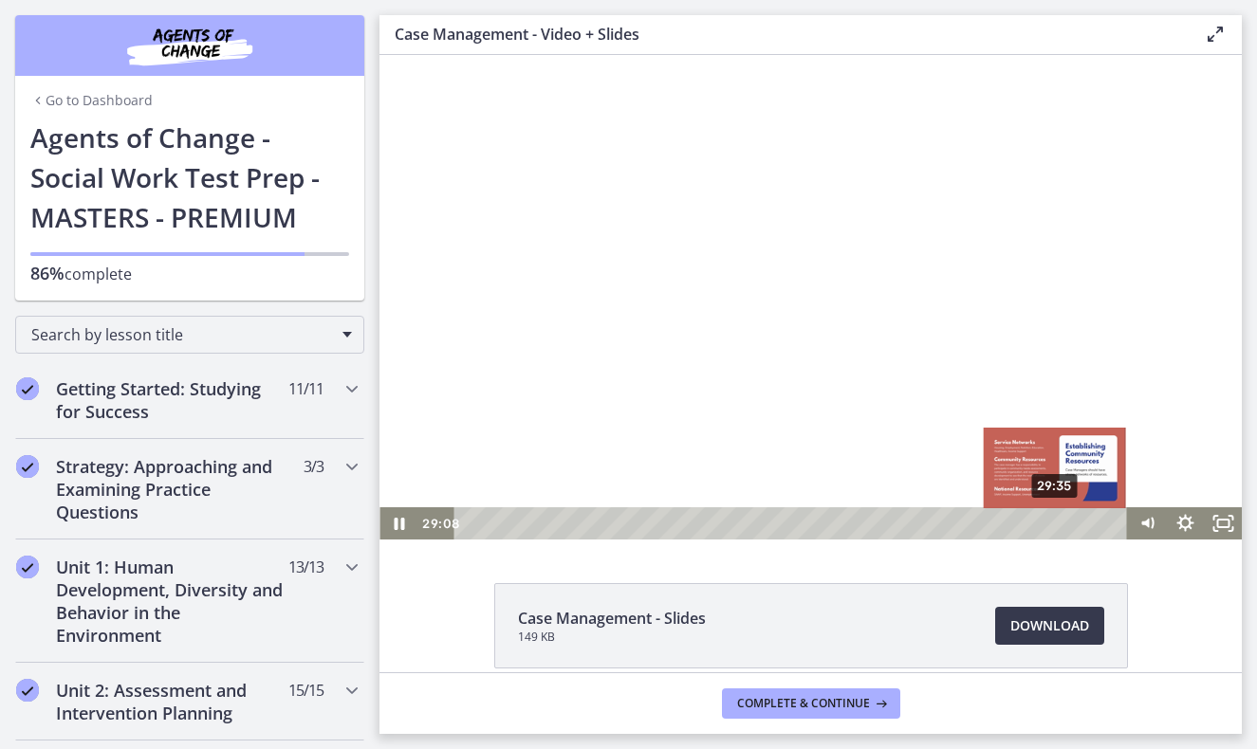
click at [1056, 525] on div "29:35" at bounding box center [793, 523] width 651 height 32
click at [1069, 524] on div "30:16" at bounding box center [793, 523] width 651 height 32
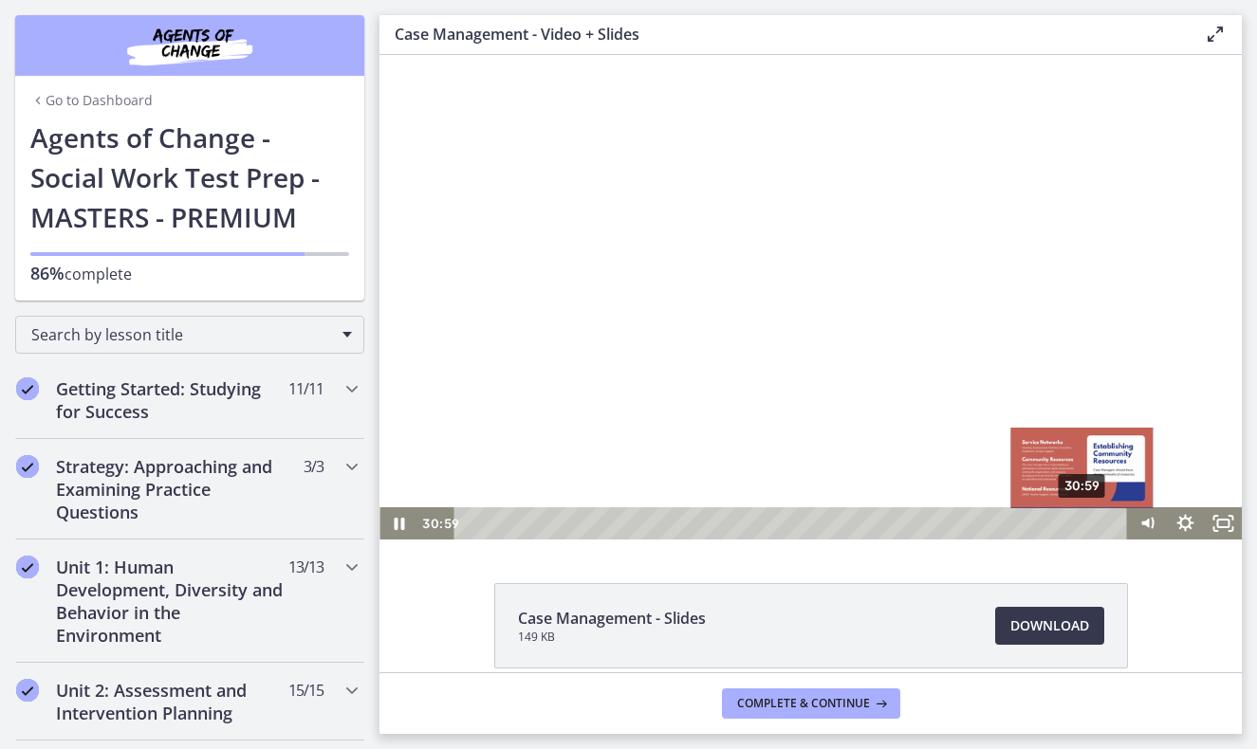
click at [1083, 523] on div "30:59" at bounding box center [793, 523] width 651 height 32
click at [1094, 523] on div "31:30" at bounding box center [793, 523] width 651 height 32
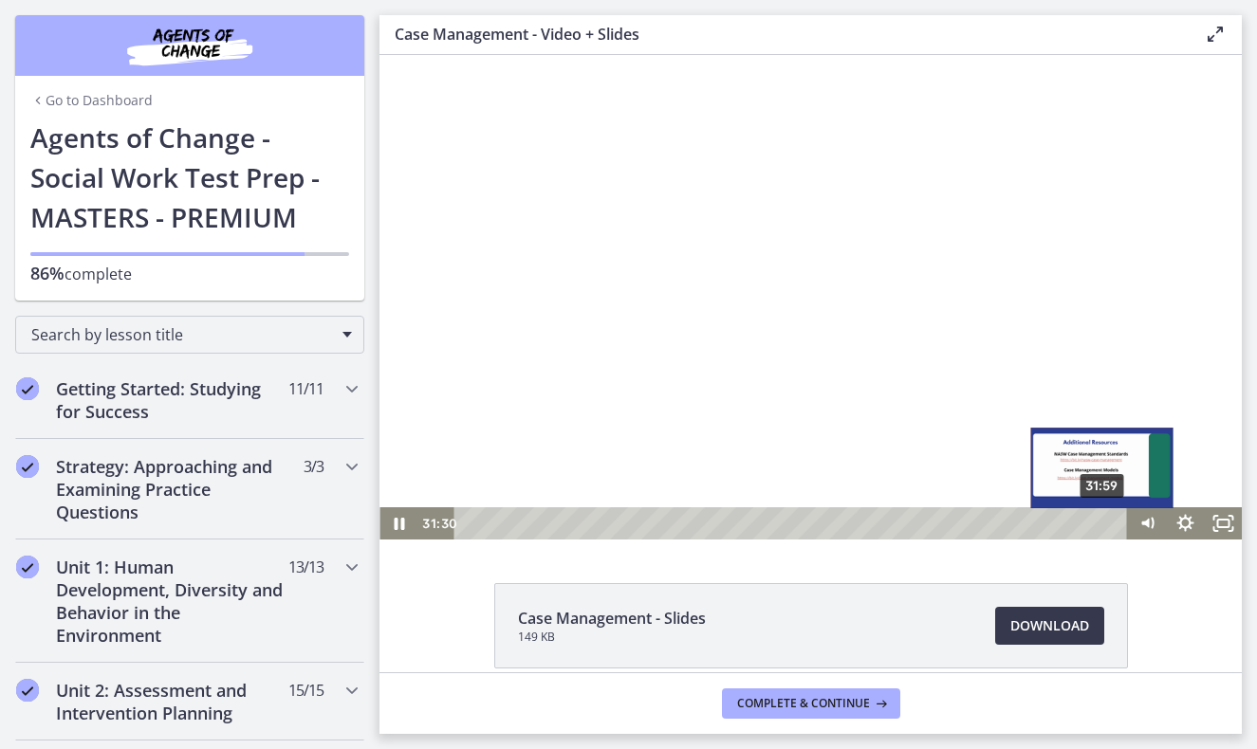
click at [1103, 523] on div "31:59" at bounding box center [793, 523] width 651 height 32
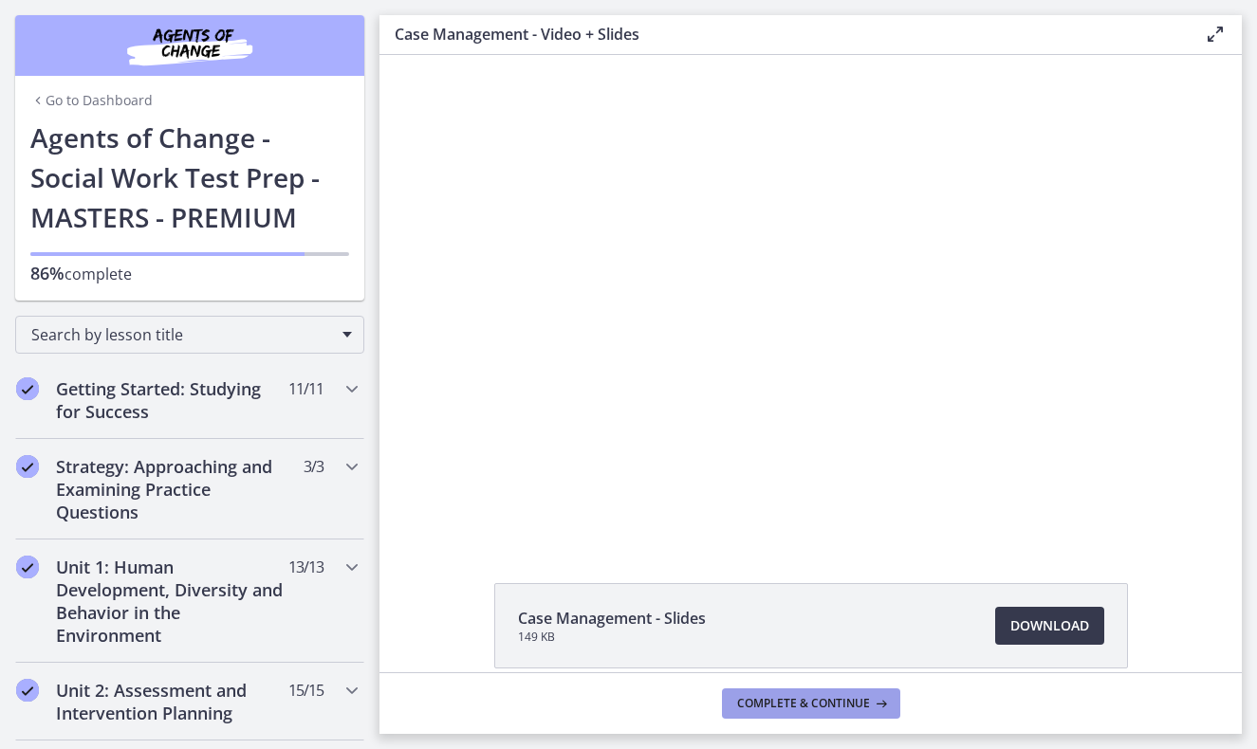
click at [875, 699] on icon at bounding box center [879, 703] width 19 height 15
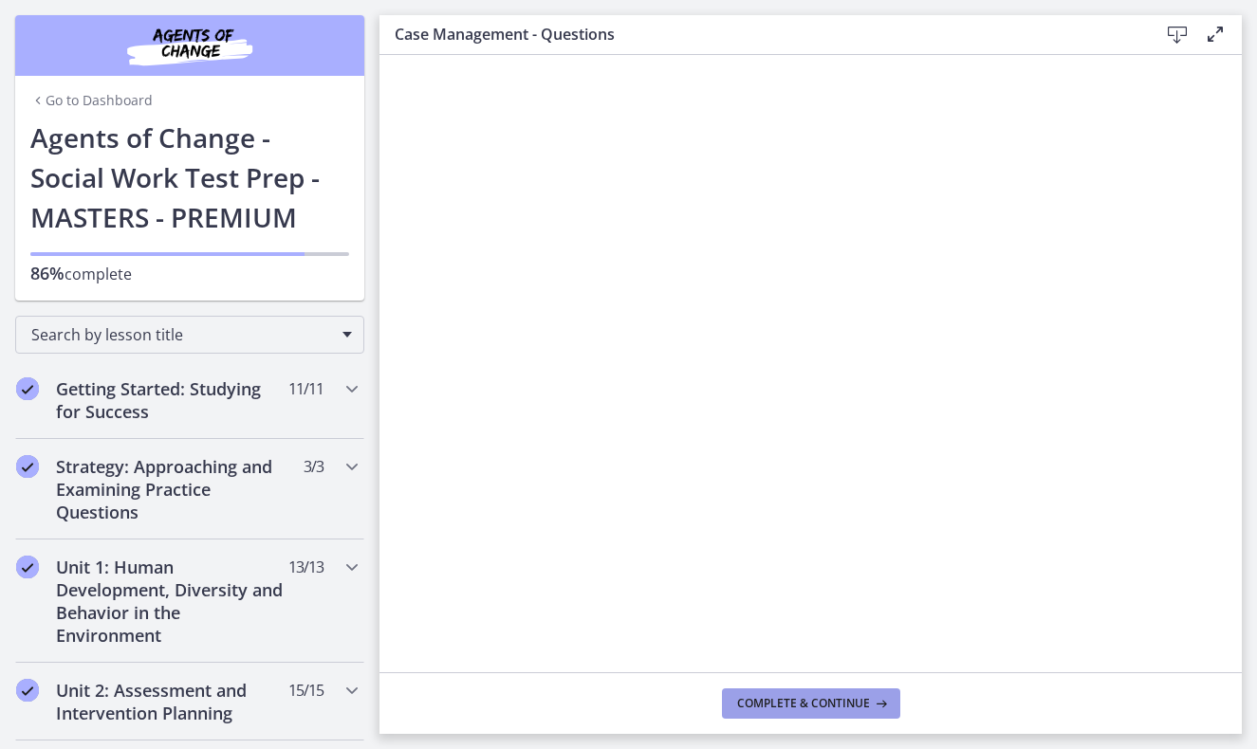
click at [818, 710] on span "Complete & continue" at bounding box center [803, 703] width 133 height 15
click at [783, 698] on span "Complete & continue" at bounding box center [803, 703] width 133 height 15
click at [793, 698] on span "Complete & continue" at bounding box center [803, 703] width 133 height 15
click at [798, 700] on span "Complete & continue" at bounding box center [803, 703] width 133 height 15
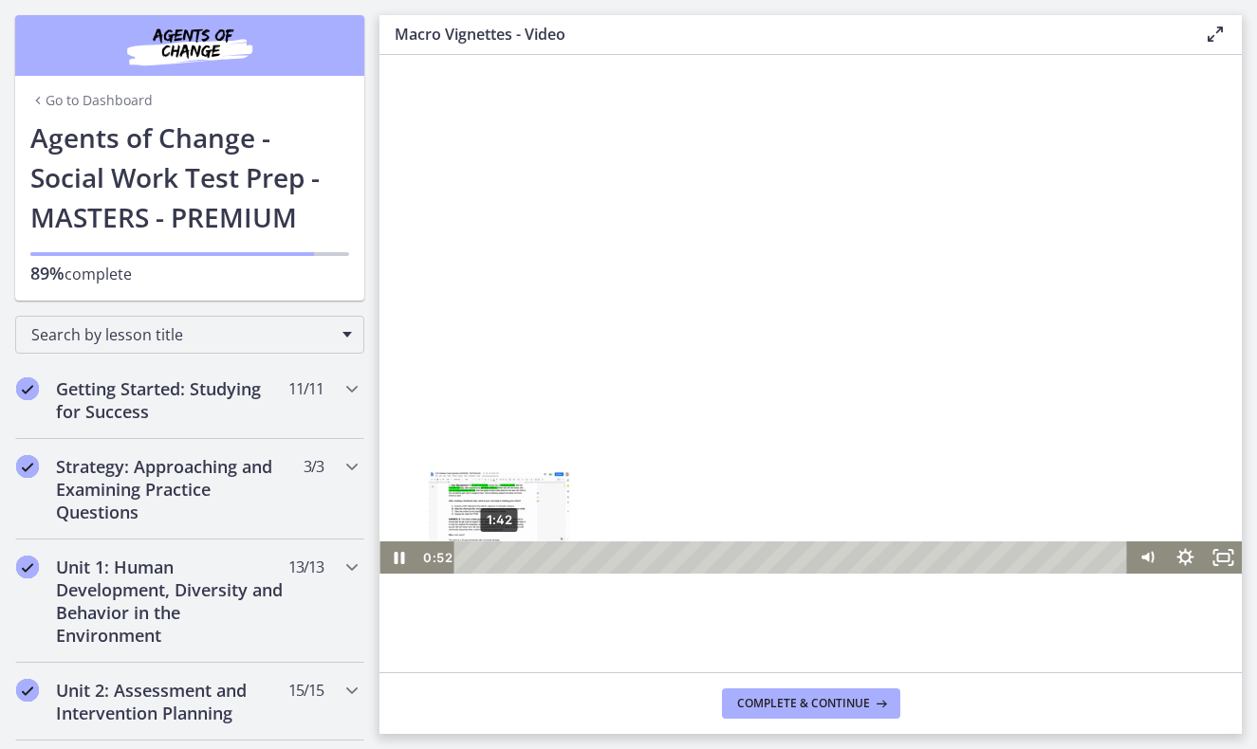
click at [499, 557] on div "1:42" at bounding box center [793, 558] width 651 height 32
click at [499, 557] on div "Playbar" at bounding box center [498, 558] width 10 height 10
click at [526, 557] on div "3:12" at bounding box center [793, 558] width 651 height 32
click at [551, 559] on div "4:32" at bounding box center [793, 558] width 651 height 32
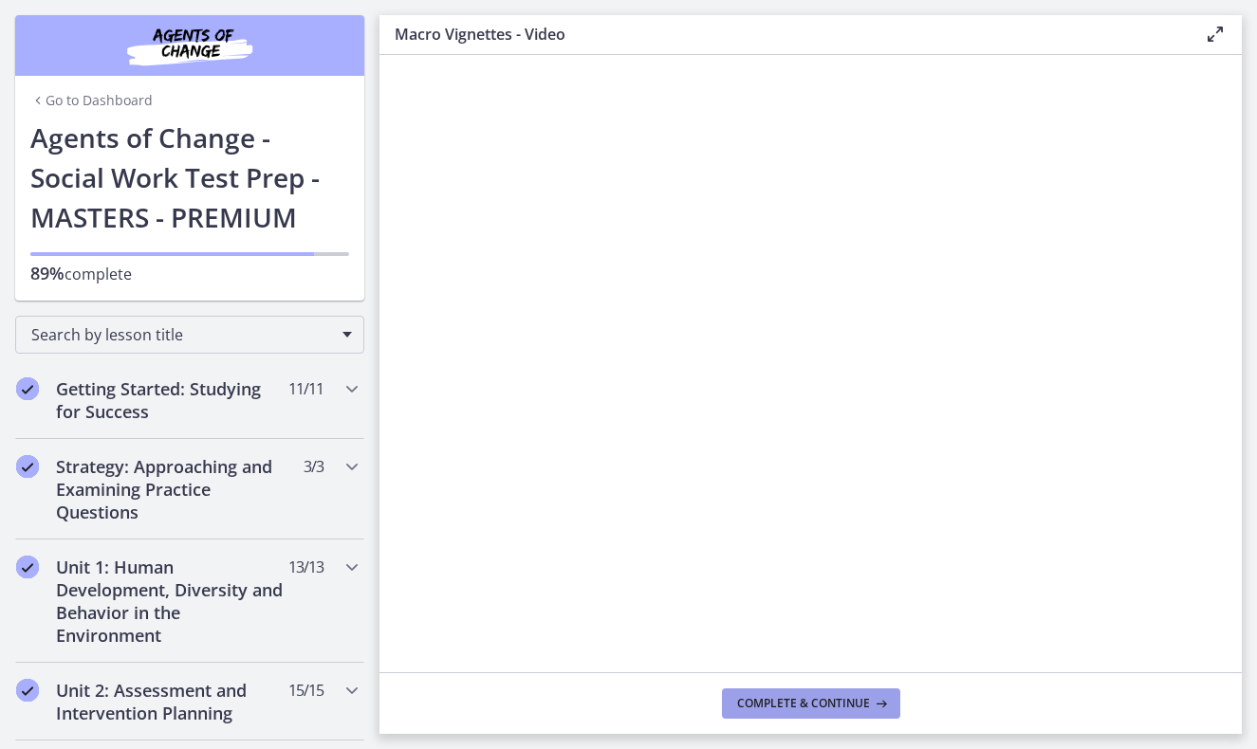
click at [820, 710] on span "Complete & continue" at bounding box center [803, 703] width 133 height 15
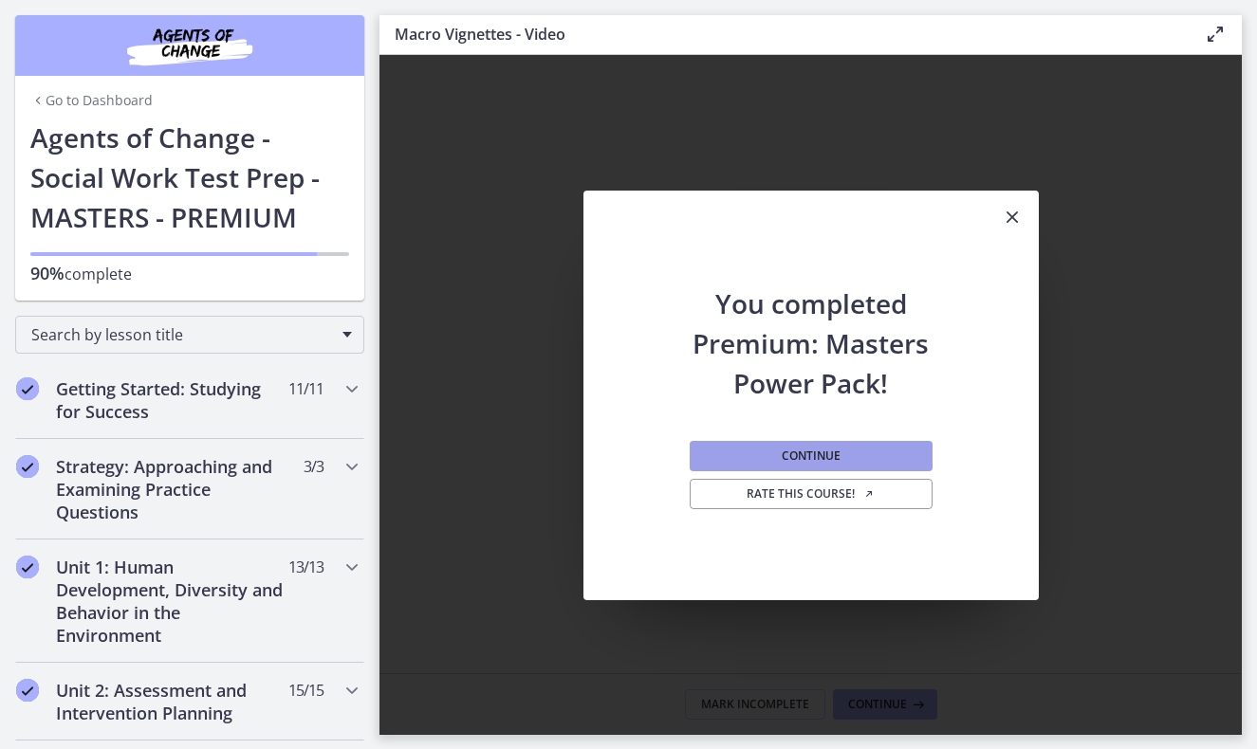
click at [817, 461] on span "Continue" at bounding box center [811, 456] width 59 height 15
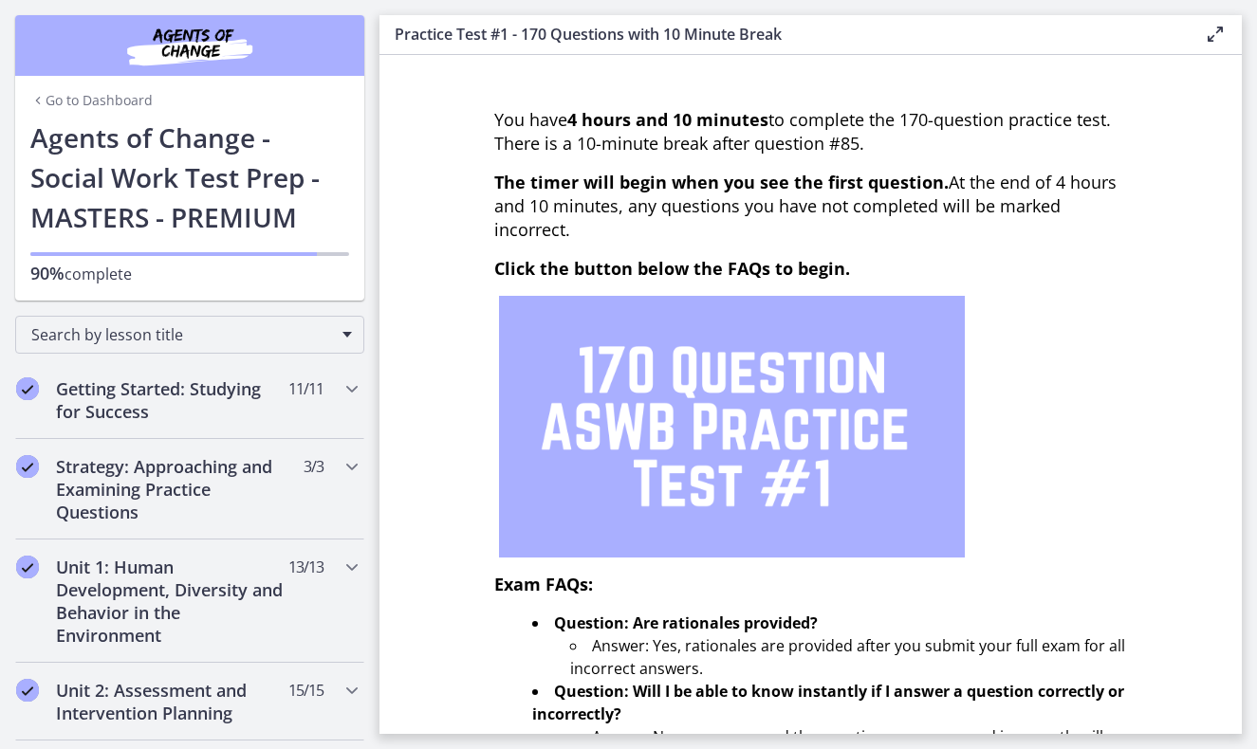
click at [1020, 402] on p at bounding box center [811, 427] width 634 height 262
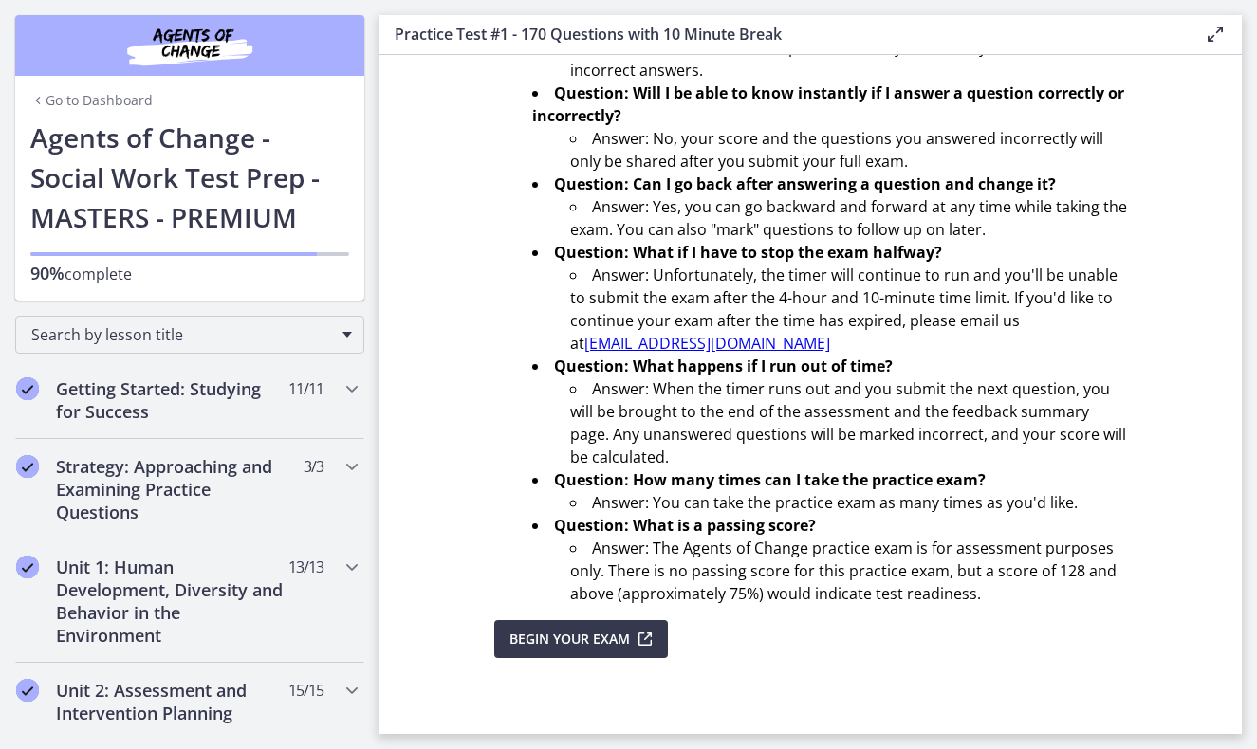
scroll to position [599, 0]
click at [521, 650] on span "Begin Your Exam" at bounding box center [569, 639] width 120 height 23
